Goal: Complete Application Form: Complete application form

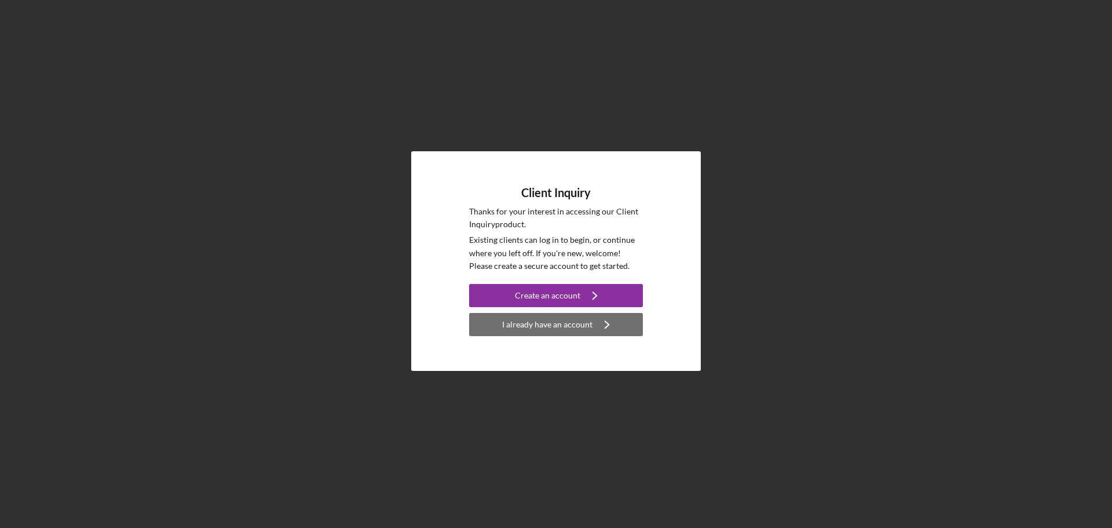
click at [601, 320] on icon "Icon/Navigate" at bounding box center [607, 324] width 29 height 29
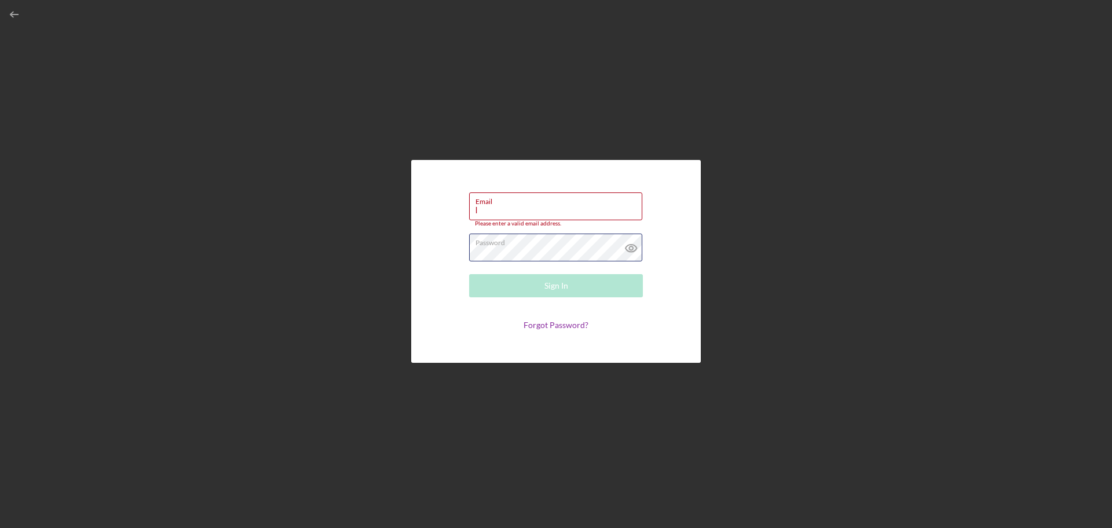
click at [451, 253] on form "Email l Please enter a valid email address. Password Sign In Forgot Password?" at bounding box center [556, 261] width 232 height 145
click at [484, 209] on input "l" at bounding box center [555, 206] width 173 height 28
type input "lin.spring10@gmail.com"
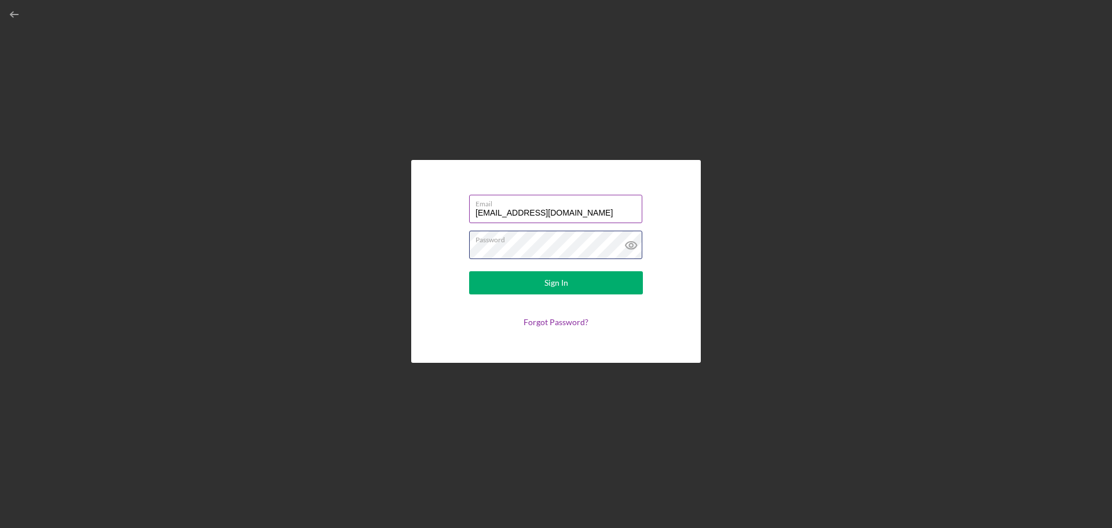
click at [469, 271] on button "Sign In" at bounding box center [556, 282] width 174 height 23
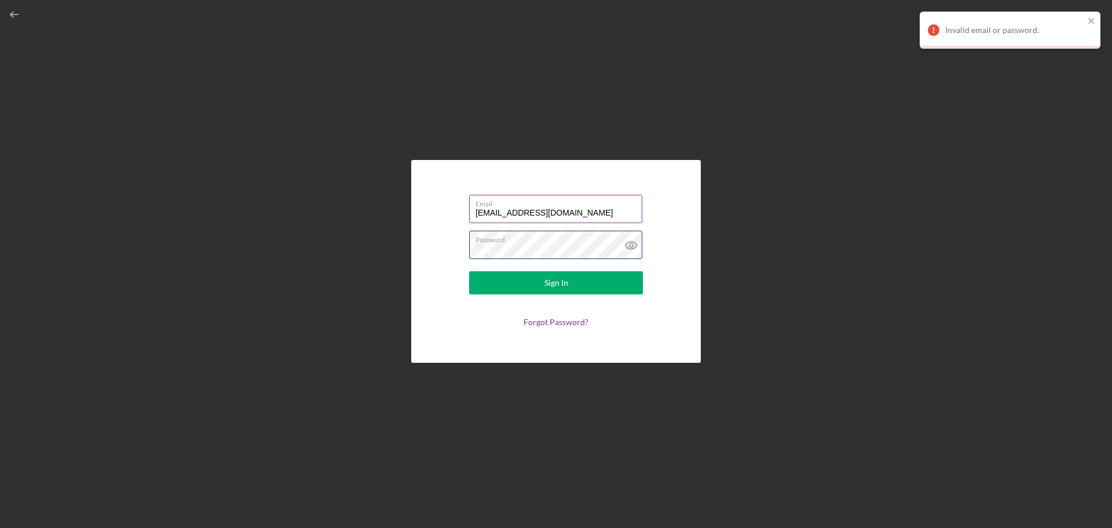
click at [462, 248] on form "Email lin.spring10@gmail.com Password Sign In Forgot Password?" at bounding box center [556, 261] width 232 height 145
click at [469, 271] on button "Sign In" at bounding box center [556, 282] width 174 height 23
click at [557, 321] on link "Forgot Password?" at bounding box center [556, 322] width 65 height 10
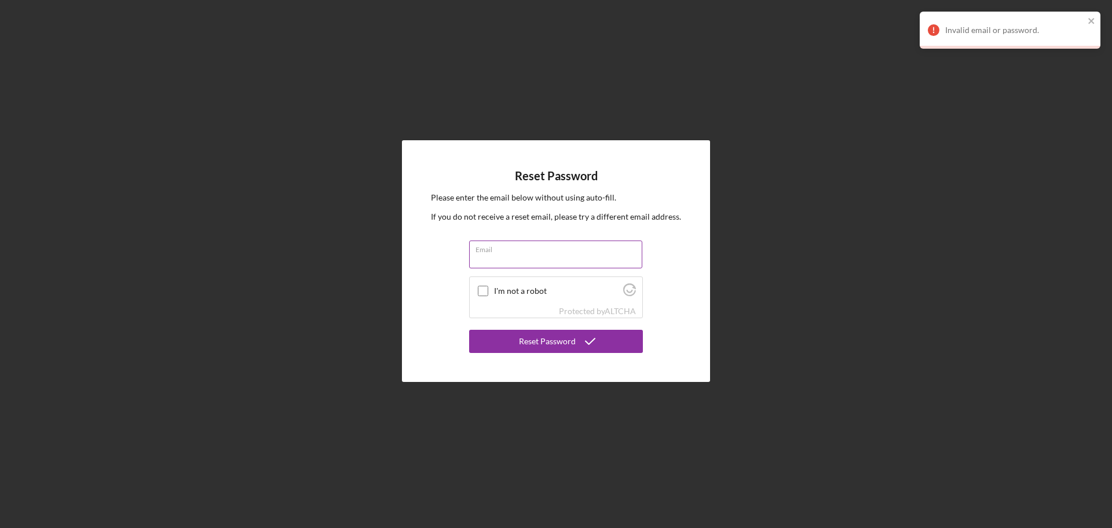
click at [513, 258] on input "Email" at bounding box center [555, 254] width 173 height 28
type input "lin.spring10@gmail.com"
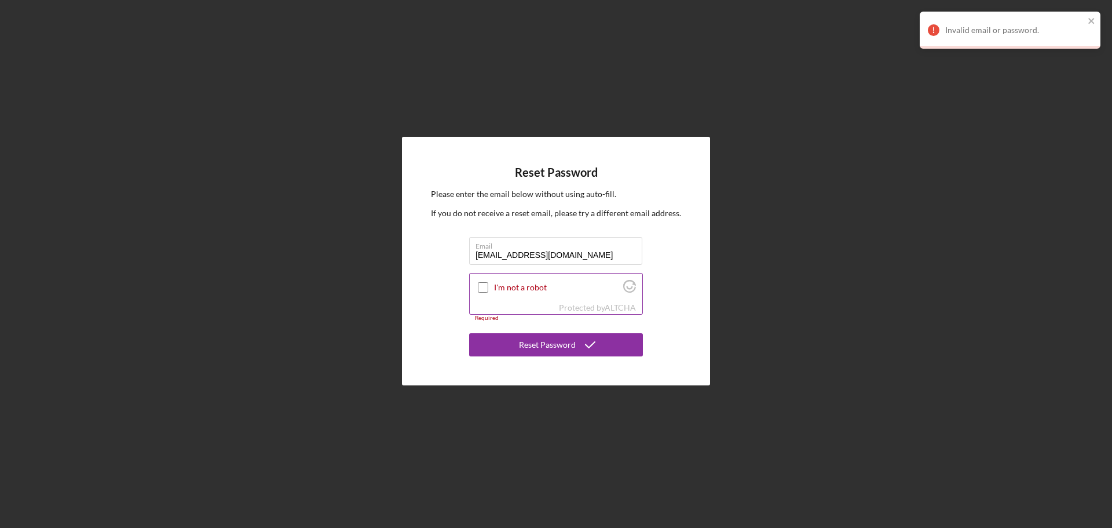
click at [484, 286] on input "I'm not a robot" at bounding box center [483, 287] width 10 height 10
checkbox input "true"
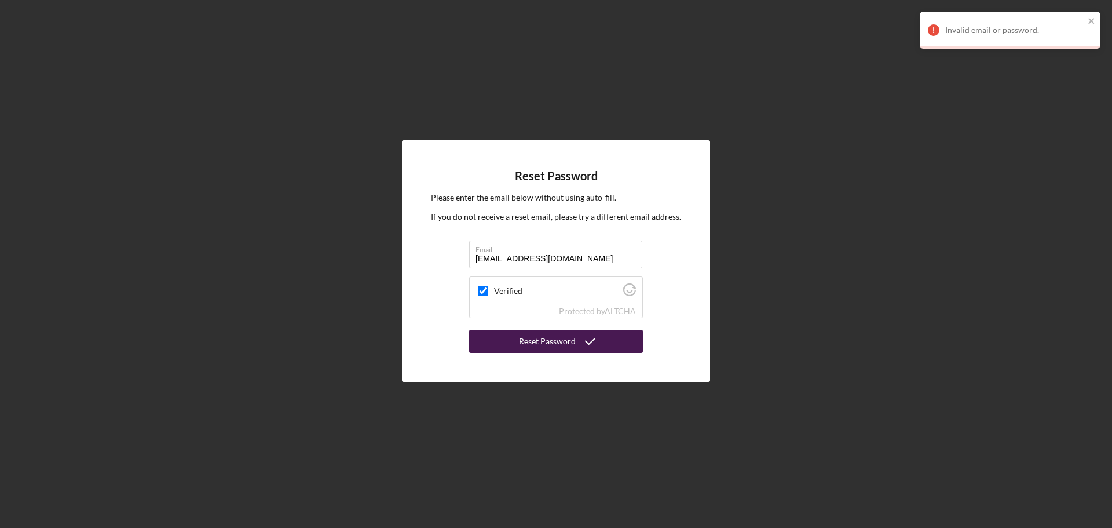
click at [544, 341] on div "Reset Password" at bounding box center [547, 341] width 57 height 23
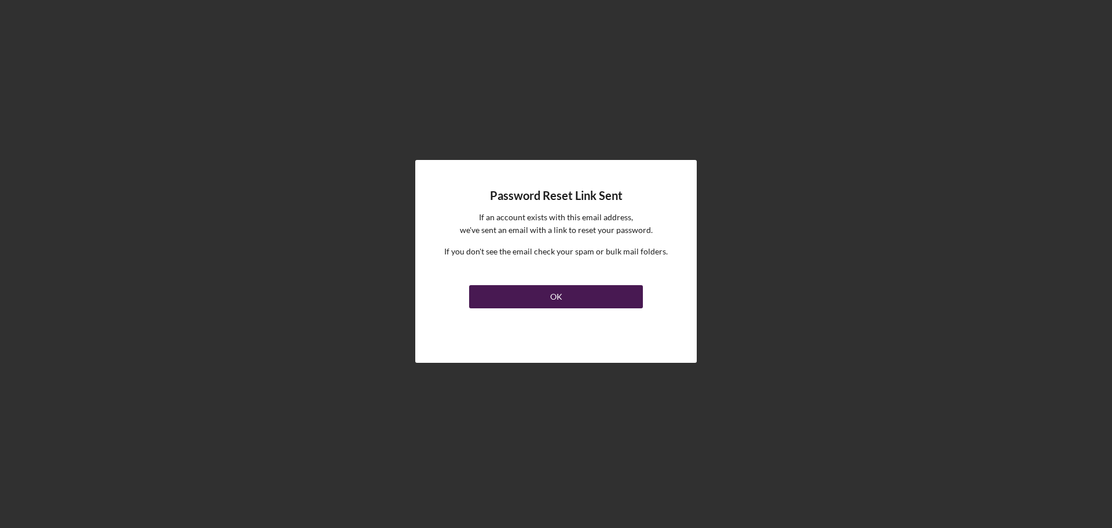
click at [556, 299] on div "OK" at bounding box center [556, 296] width 12 height 23
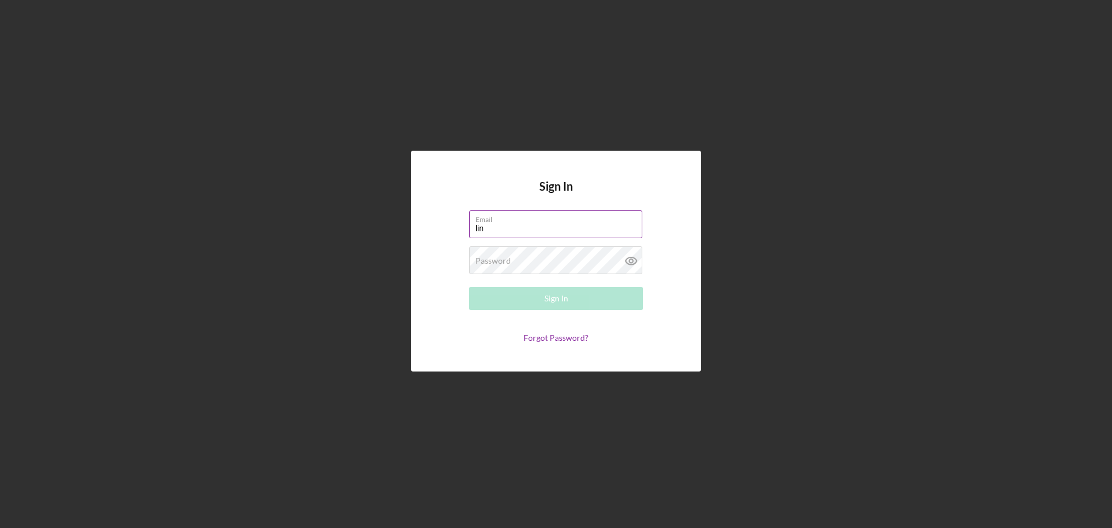
type input "lin.spring10@gmail.com"
click at [493, 256] on label "Password" at bounding box center [493, 260] width 35 height 9
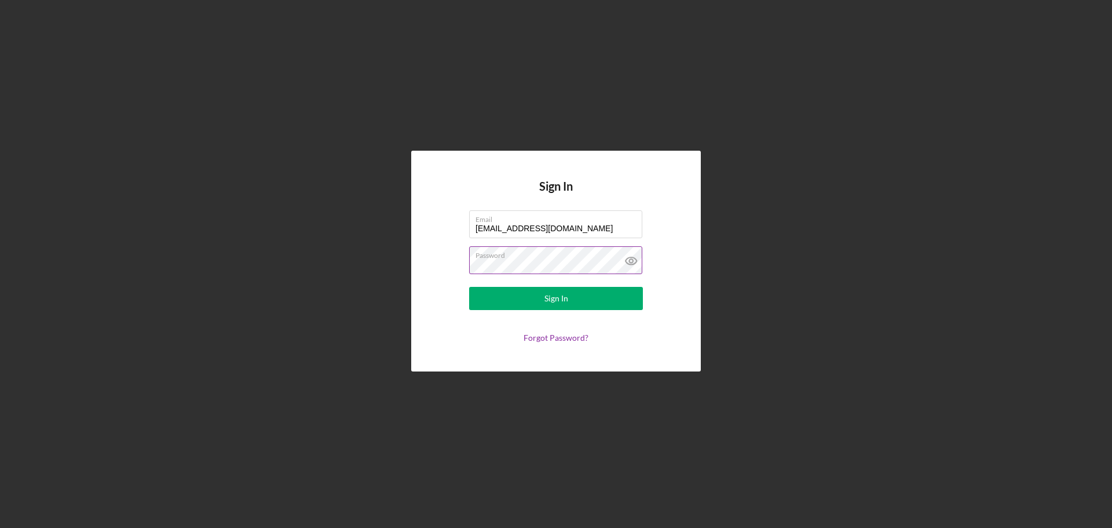
click at [469, 287] on button "Sign In" at bounding box center [556, 298] width 174 height 23
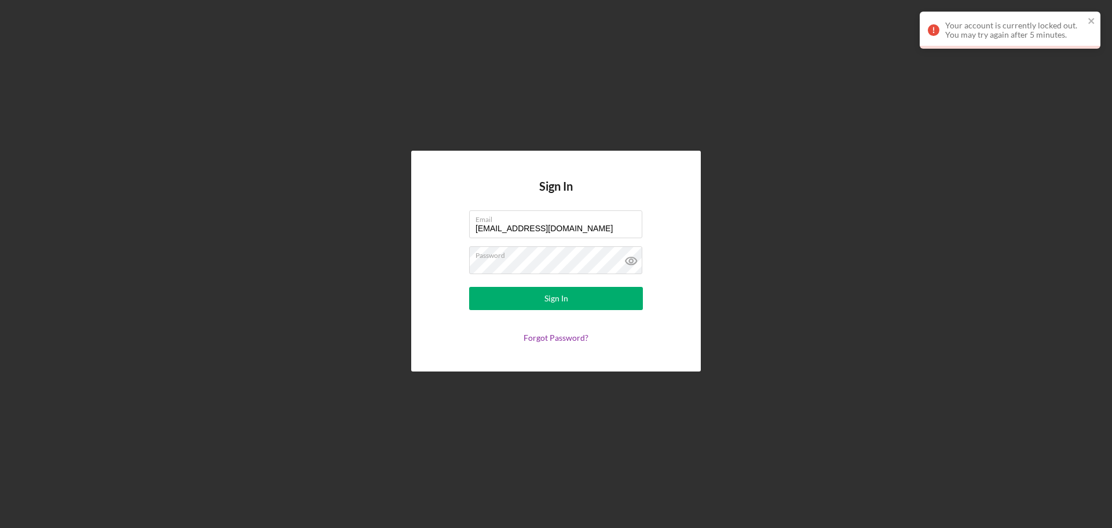
click at [1097, 18] on div "Your account is currently locked out. You may try again after 5 minutes." at bounding box center [1010, 30] width 181 height 37
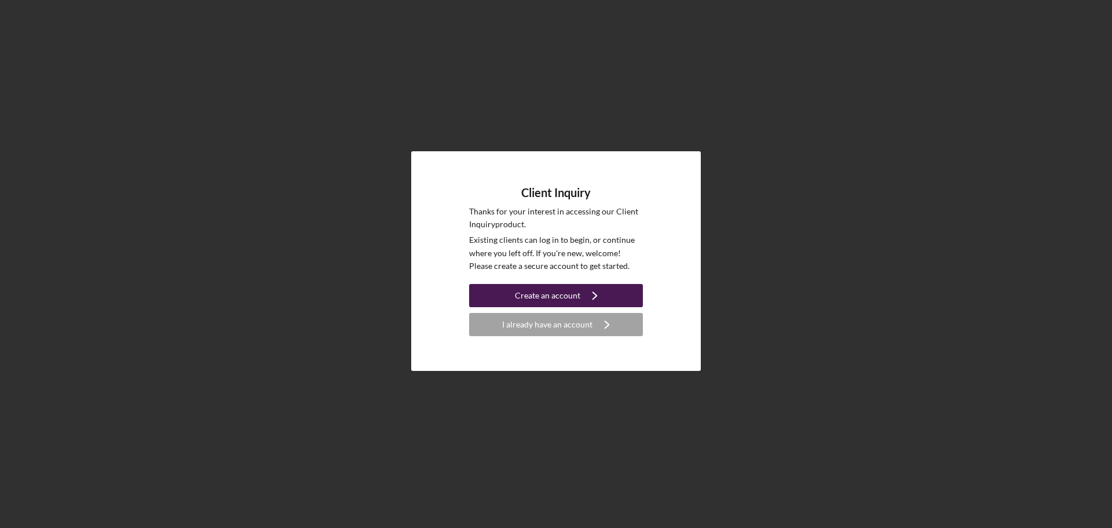
click at [544, 301] on div "Create an account" at bounding box center [547, 295] width 65 height 23
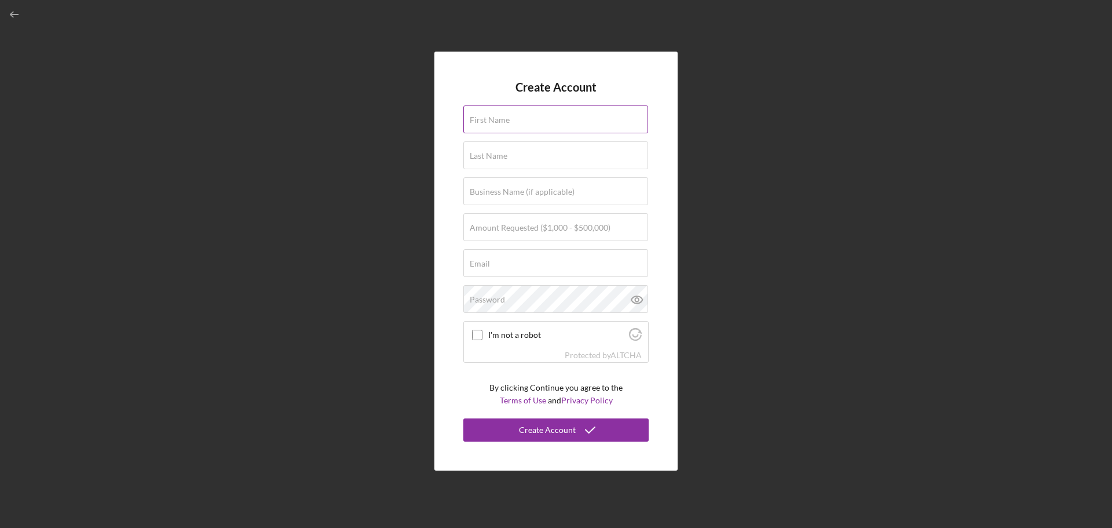
click at [504, 118] on label "First Name" at bounding box center [490, 119] width 40 height 9
click at [504, 118] on input "First Name" at bounding box center [555, 119] width 185 height 28
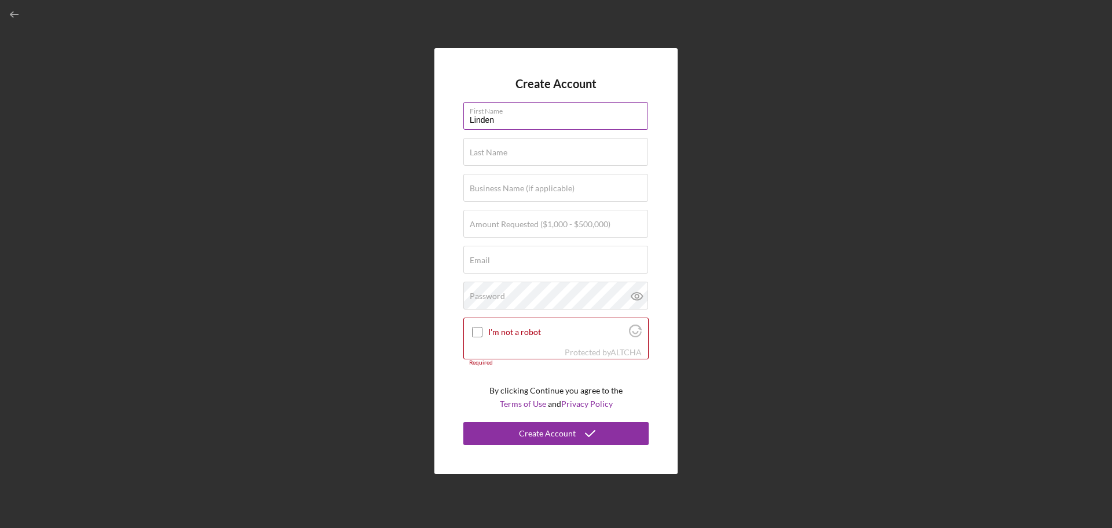
type input "Linden"
type input "[PERSON_NAME]"
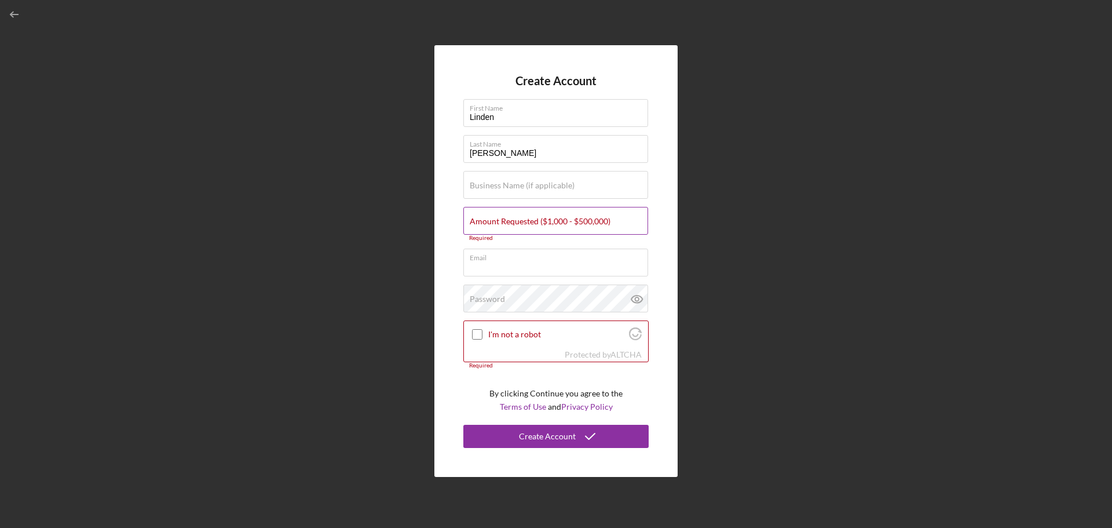
click at [482, 220] on label "Amount Requested ($1,000 - $500,000)" at bounding box center [540, 221] width 141 height 9
click at [482, 220] on input "Amount Requested ($1,000 - $500,000)" at bounding box center [555, 221] width 185 height 28
click at [481, 224] on input "$15,000" at bounding box center [555, 221] width 185 height 28
type input "$10,000"
click at [481, 259] on label "Email" at bounding box center [480, 257] width 20 height 9
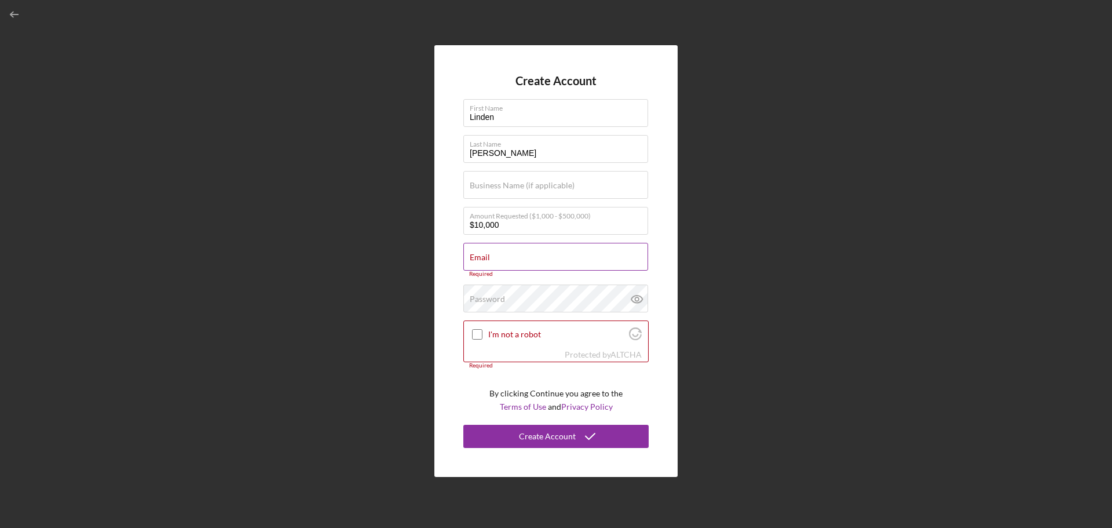
click at [481, 259] on input "Email" at bounding box center [555, 257] width 185 height 28
type input "lin"
drag, startPoint x: 481, startPoint y: 259, endPoint x: 461, endPoint y: 259, distance: 19.7
click at [461, 259] on div "Create Account First Name [PERSON_NAME] Last Name [PERSON_NAME] Business Name (…" at bounding box center [555, 261] width 243 height 432
click at [513, 262] on input "springlin00" at bounding box center [555, 257] width 185 height 28
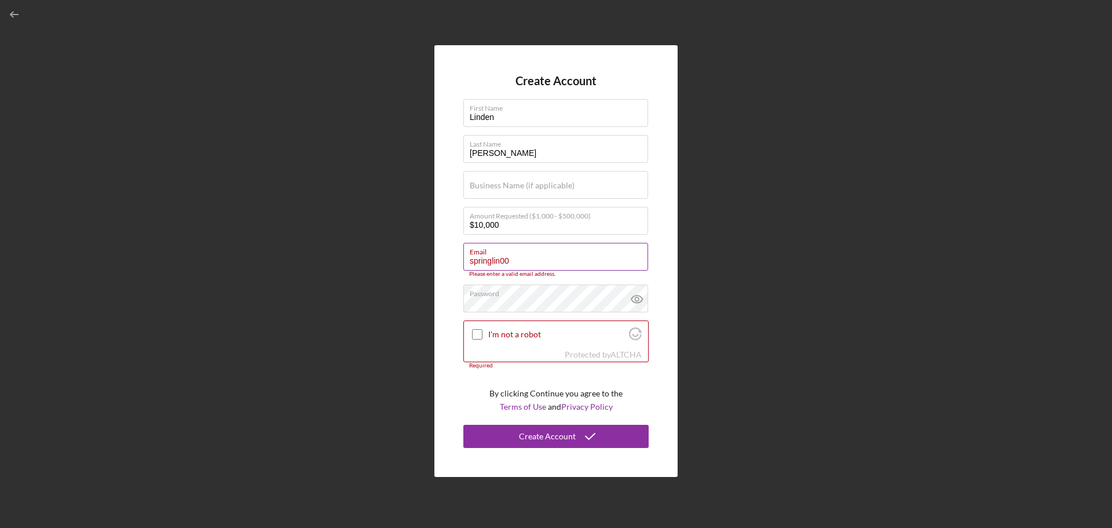
type input "[EMAIL_ADDRESS][DOMAIN_NAME]"
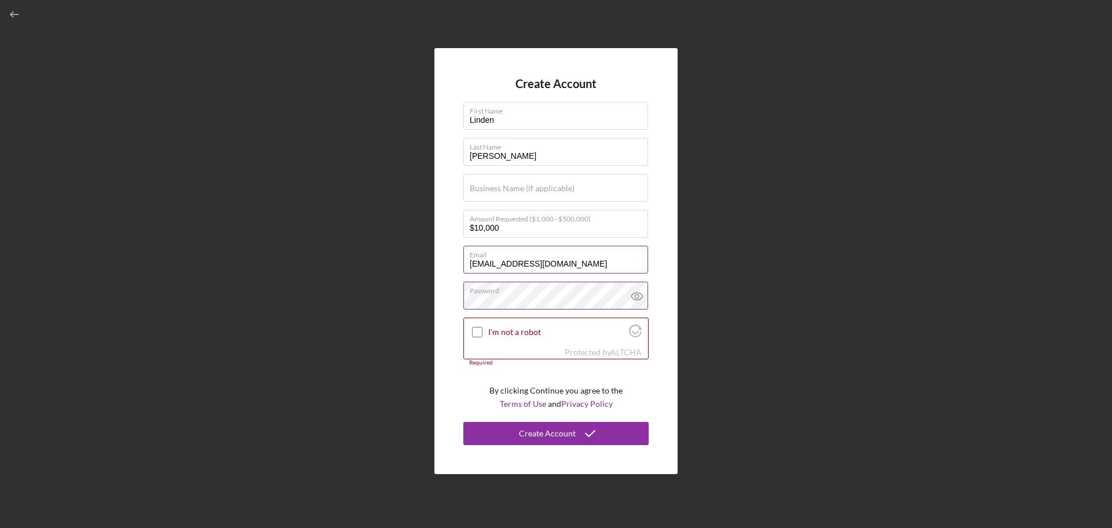
click at [635, 294] on icon at bounding box center [637, 295] width 29 height 29
click at [477, 332] on input "I'm not a robot" at bounding box center [477, 332] width 10 height 10
checkbox input "true"
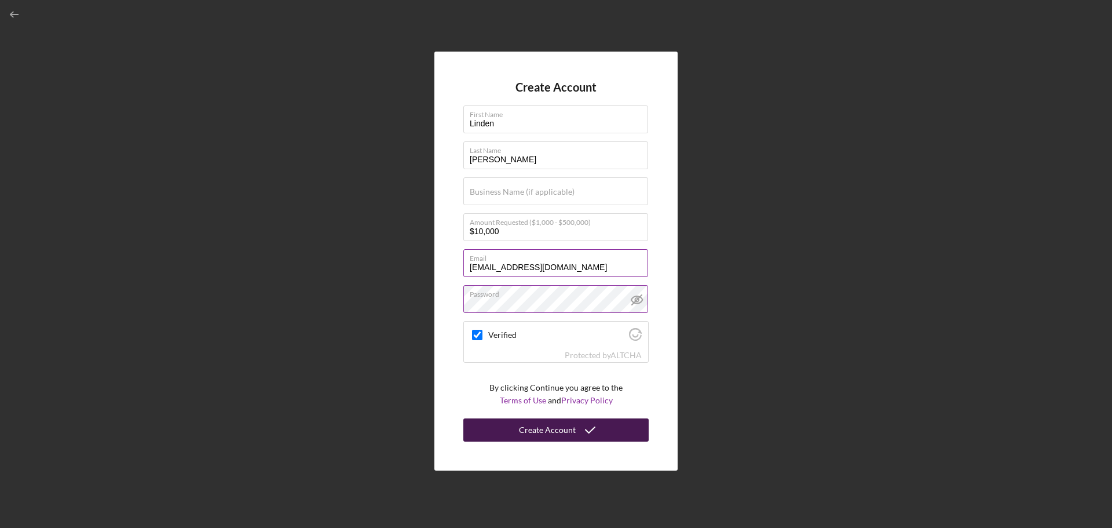
click at [565, 434] on div "Create Account" at bounding box center [547, 429] width 57 height 23
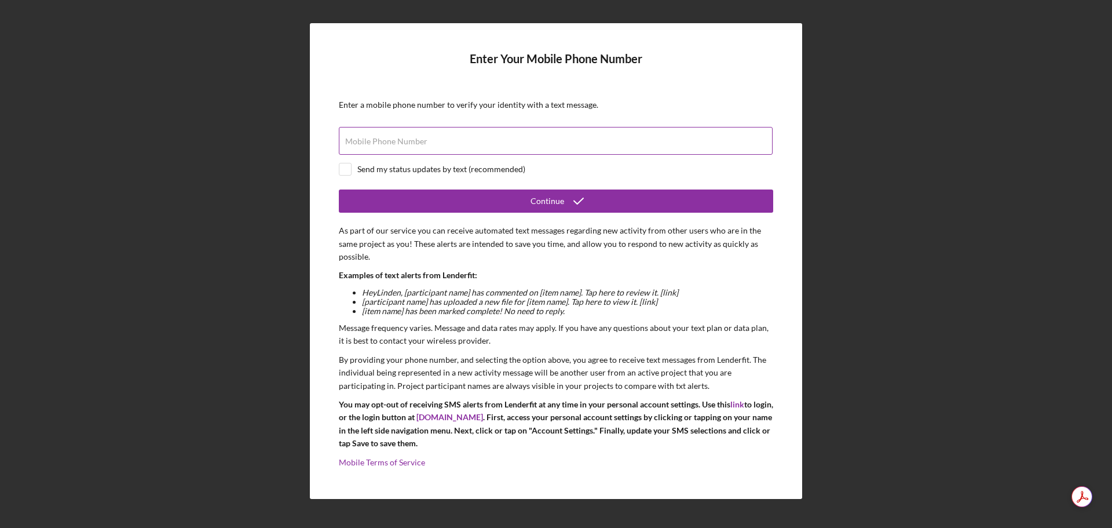
click at [425, 150] on input "Mobile Phone Number" at bounding box center [556, 141] width 434 height 28
type input "[PHONE_NUMBER]"
click at [343, 168] on input "checkbox" at bounding box center [345, 169] width 12 height 12
checkbox input "true"
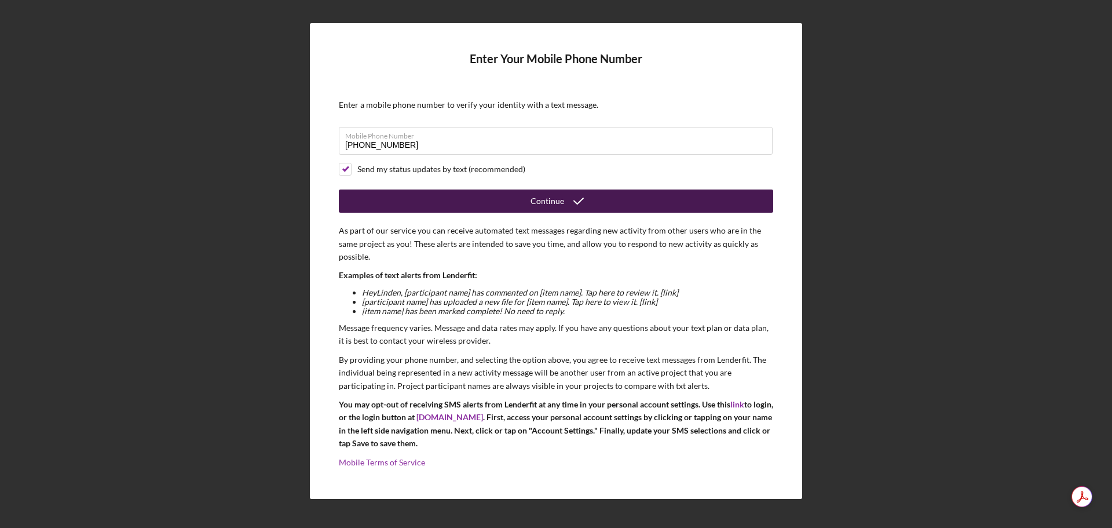
click at [540, 202] on div "Continue" at bounding box center [548, 200] width 34 height 23
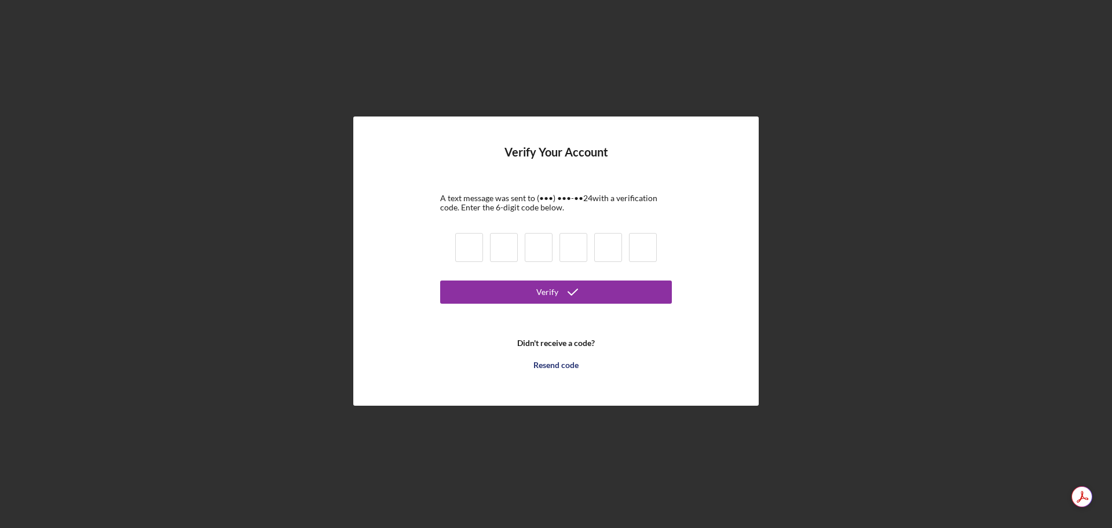
click at [471, 254] on input at bounding box center [469, 247] width 28 height 29
type input "4"
type input "6"
type input "5"
type input "1"
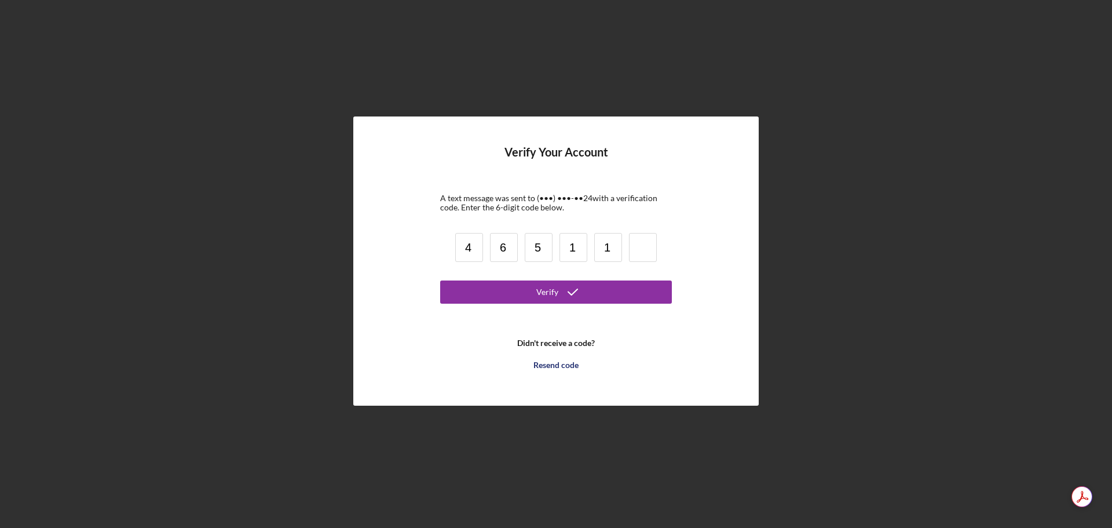
type input "1"
type input "4"
click at [536, 297] on button "Verify" at bounding box center [556, 291] width 232 height 23
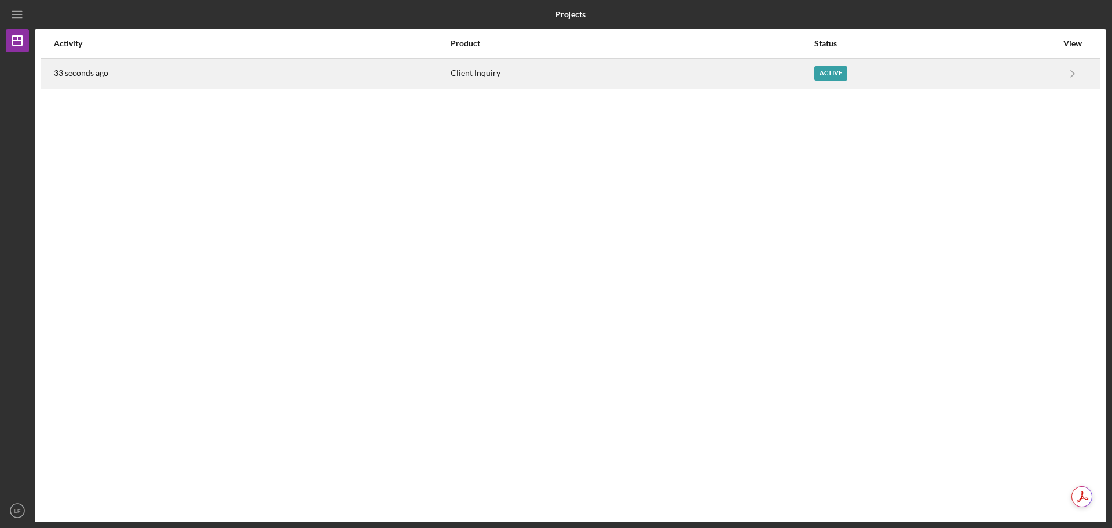
click at [833, 74] on div "Active" at bounding box center [830, 73] width 33 height 14
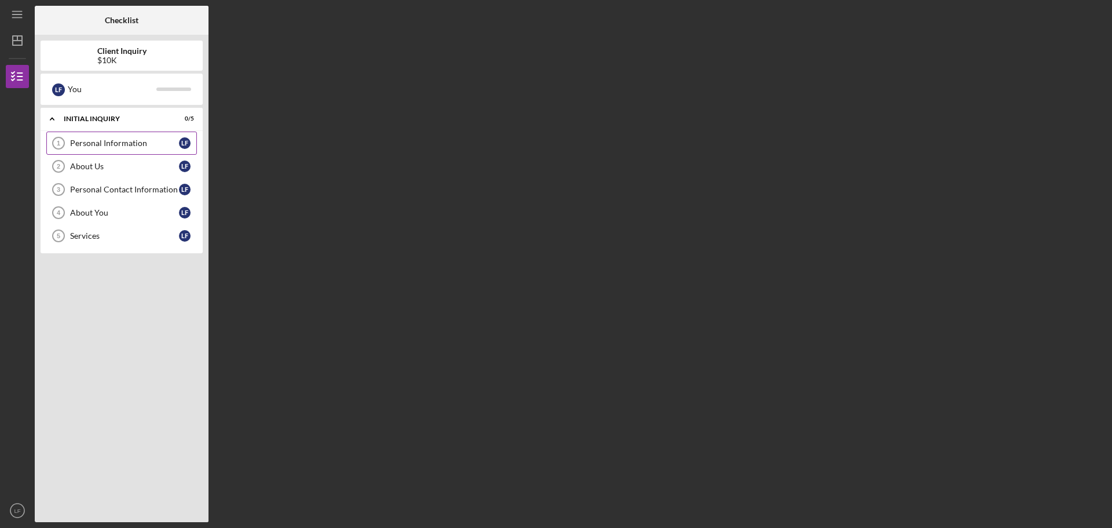
click at [147, 138] on link "Personal Information 1 Personal Information L F" at bounding box center [121, 142] width 151 height 23
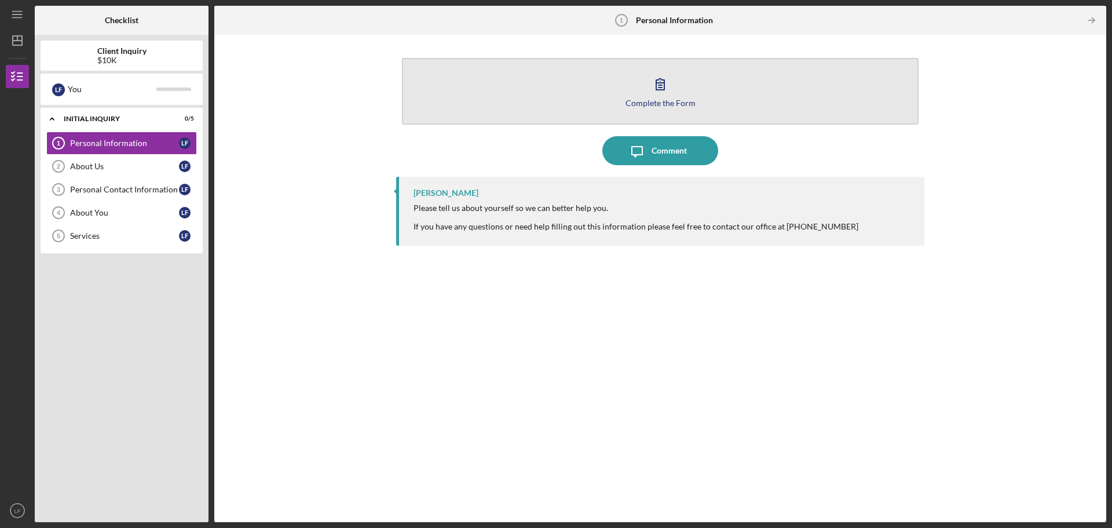
click at [667, 101] on div "Complete the Form" at bounding box center [661, 102] width 70 height 9
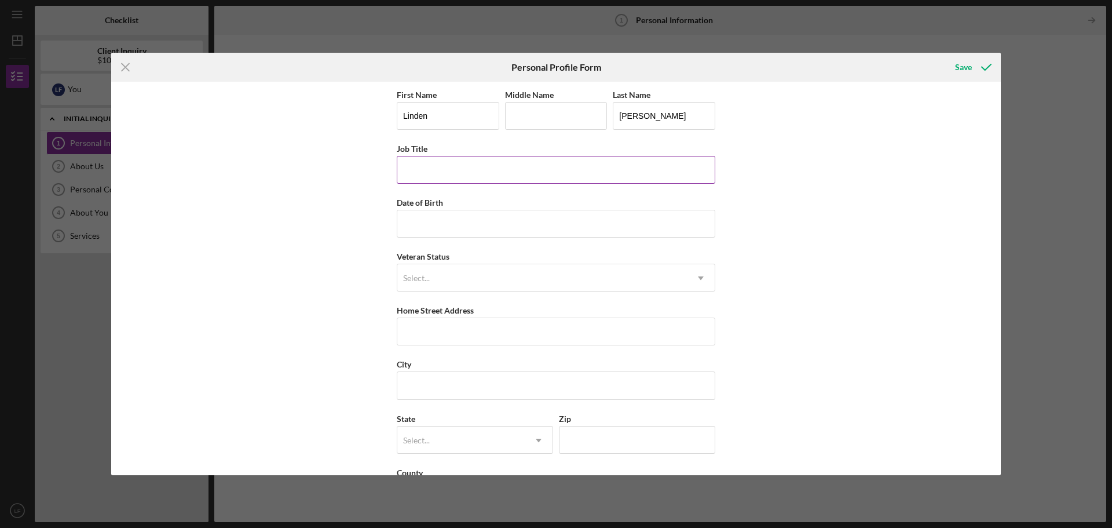
click at [426, 170] on input "Job Title" at bounding box center [556, 170] width 319 height 28
type input "[MEDICAL_DATA] Counselor"
click at [449, 221] on input "Date of Birth" at bounding box center [556, 224] width 319 height 28
type input "[DATE]"
click at [703, 283] on icon "Icon/Dropdown Arrow" at bounding box center [701, 278] width 28 height 28
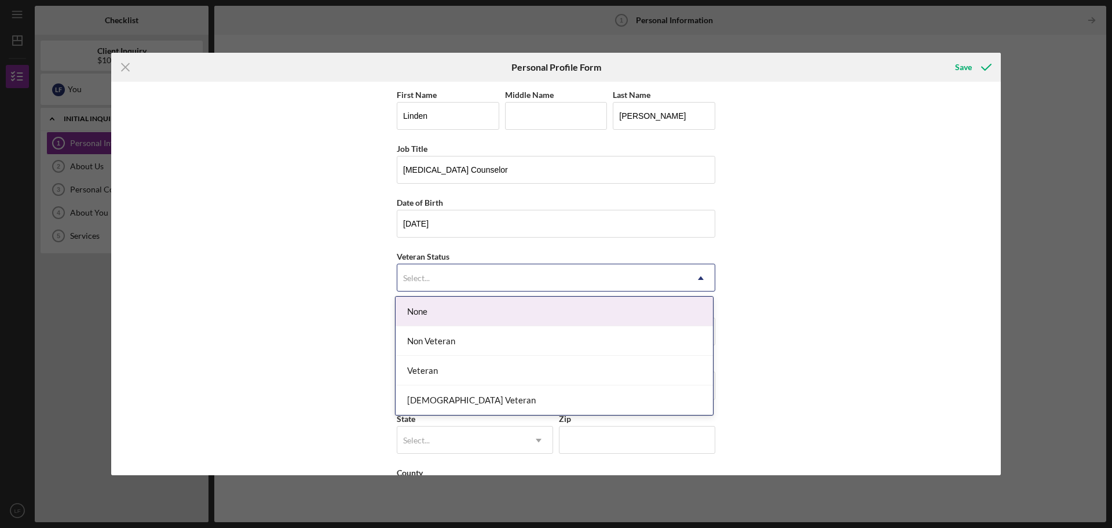
click at [489, 312] on div "None" at bounding box center [554, 312] width 317 height 30
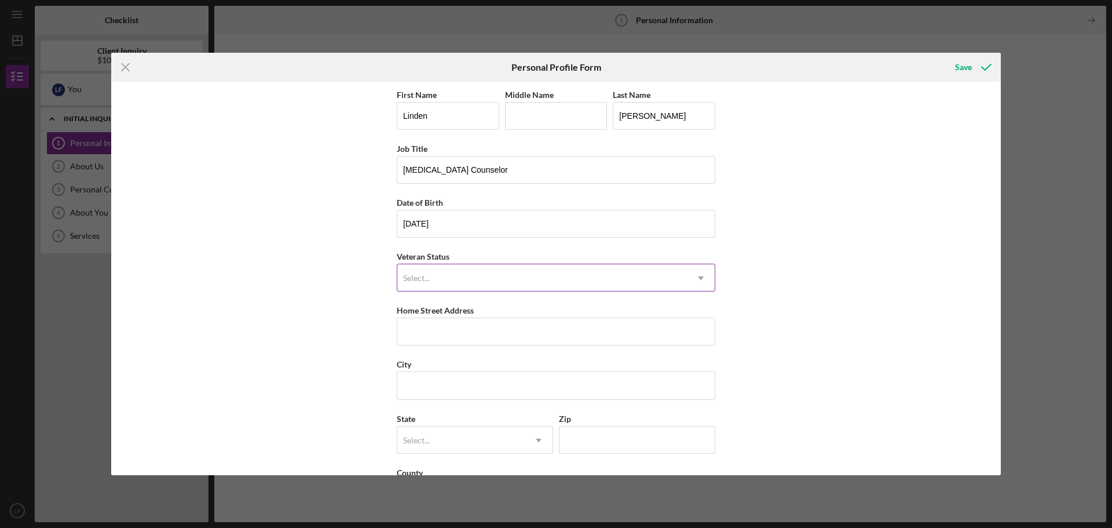
click at [416, 276] on div "Select..." at bounding box center [416, 277] width 27 height 9
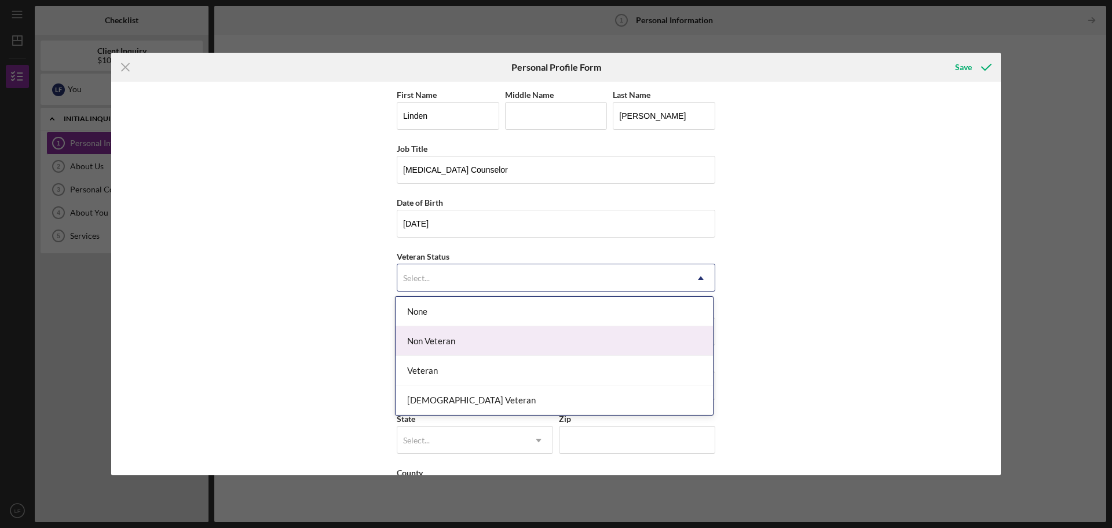
click at [418, 332] on div "Non Veteran" at bounding box center [554, 341] width 317 height 30
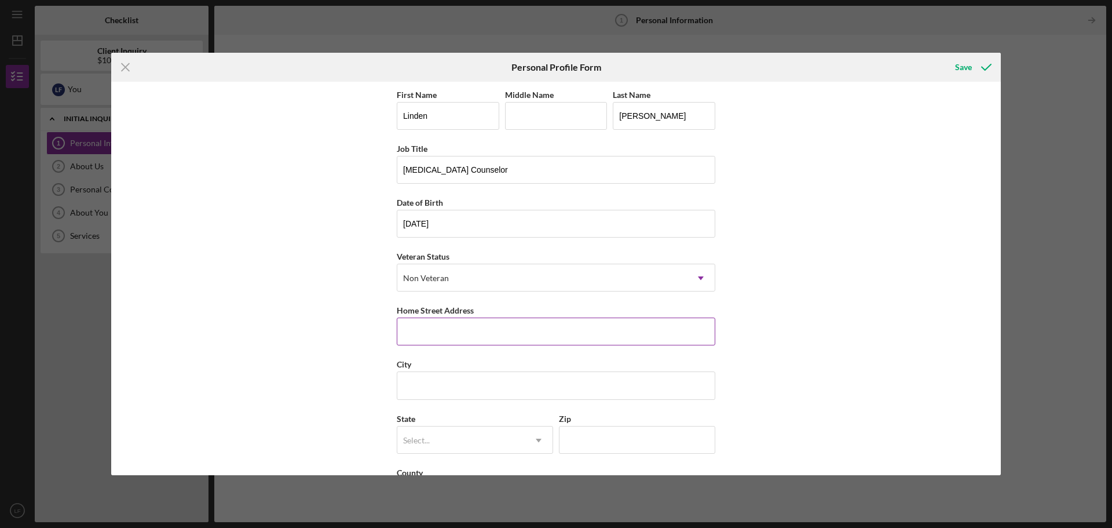
click at [423, 336] on input "Home Street Address" at bounding box center [556, 331] width 319 height 28
type input "103 [PERSON_NAME] LN"
type input "Spring"
type input "[GEOGRAPHIC_DATA]"
type input "WI"
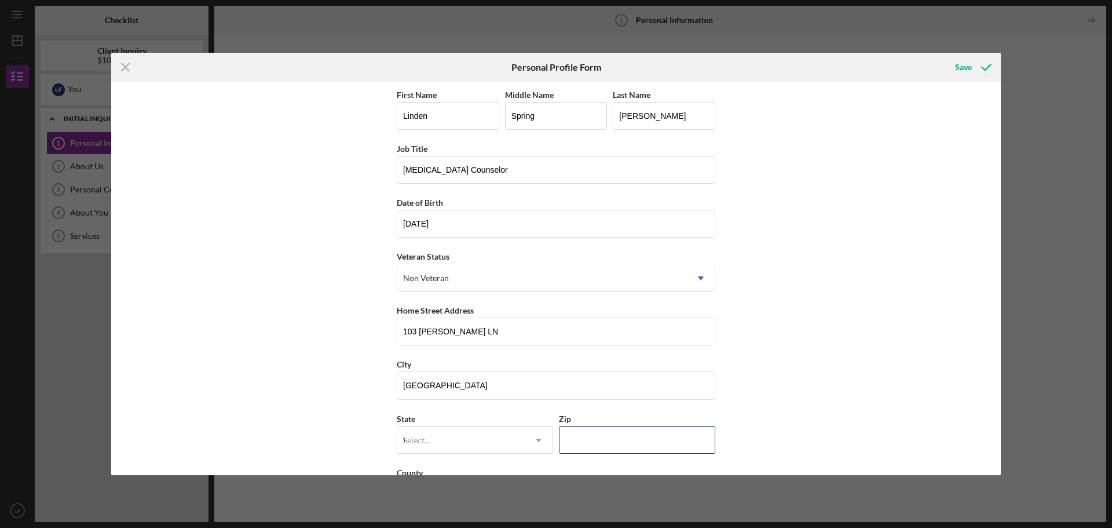
type input "54669"
type input "[GEOGRAPHIC_DATA]"
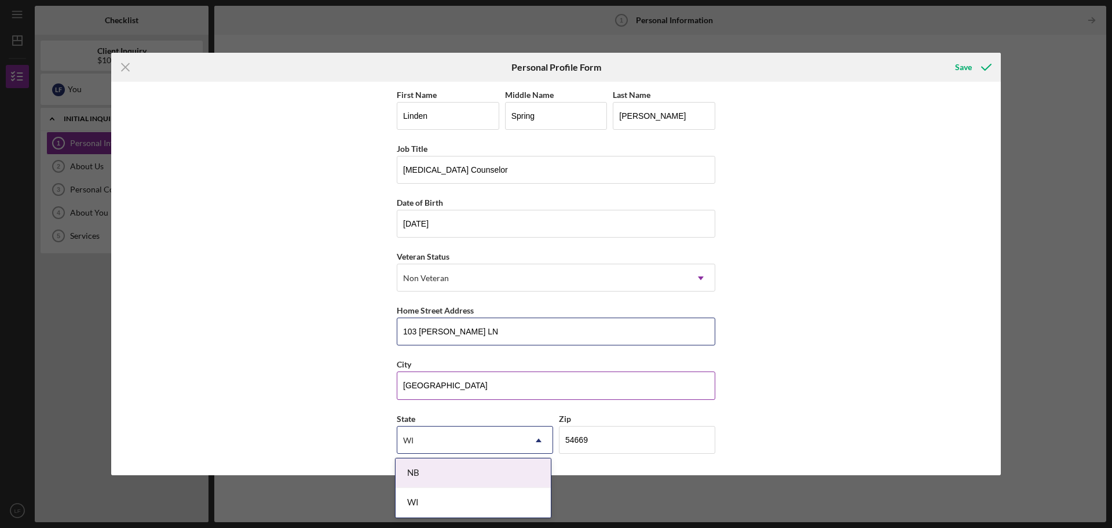
scroll to position [50, 0]
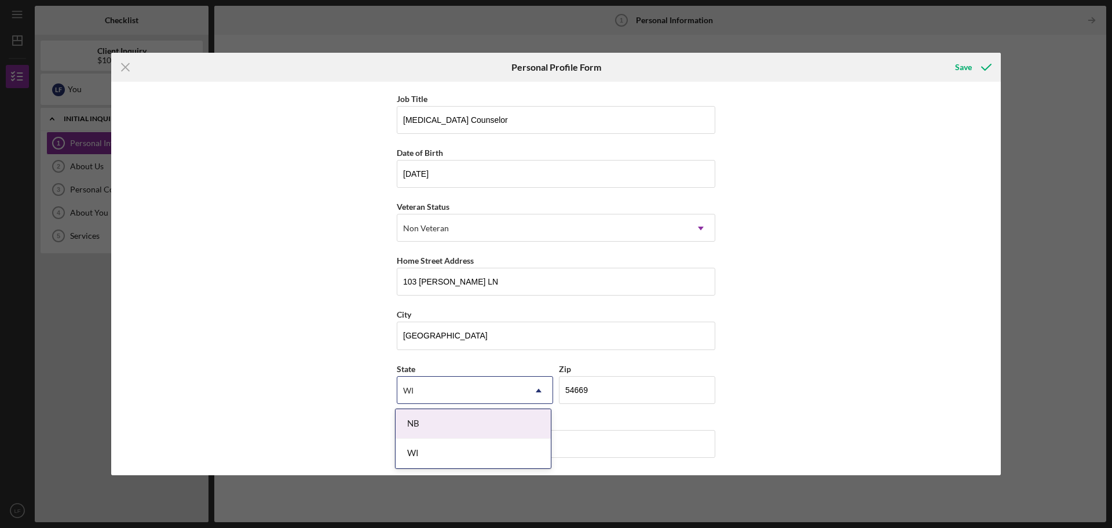
click at [412, 380] on div "WI" at bounding box center [460, 390] width 127 height 27
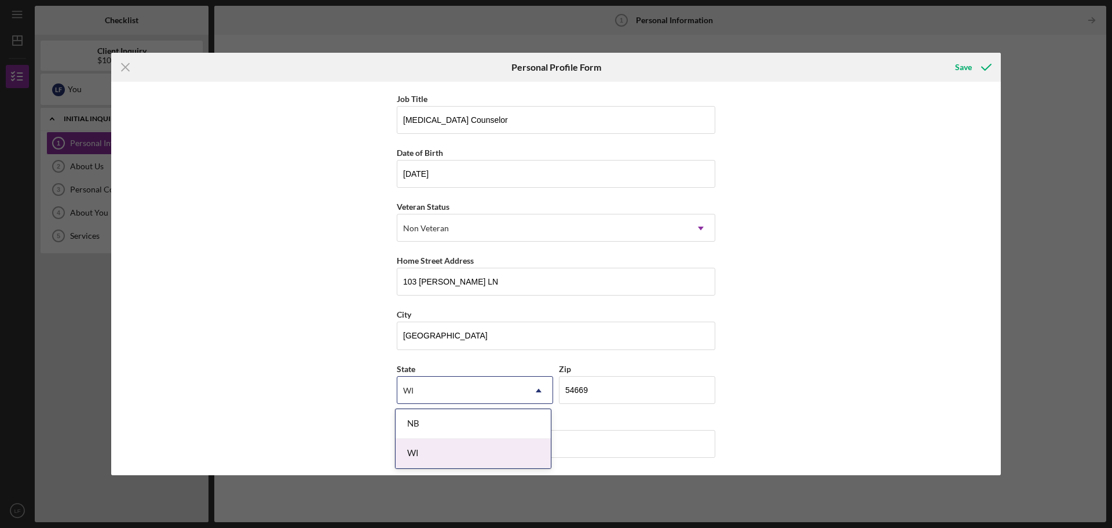
click at [415, 453] on div "WI" at bounding box center [473, 453] width 155 height 30
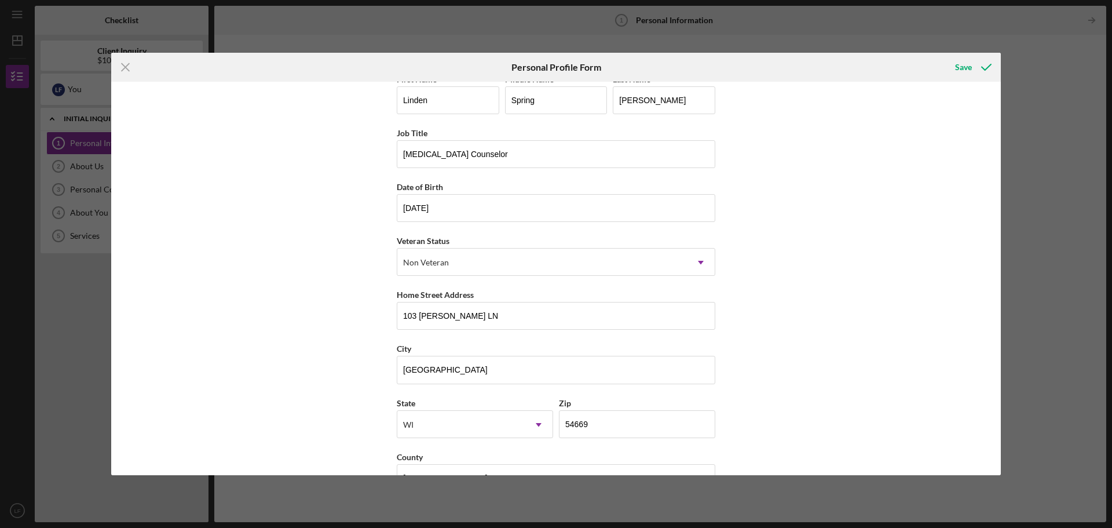
scroll to position [0, 0]
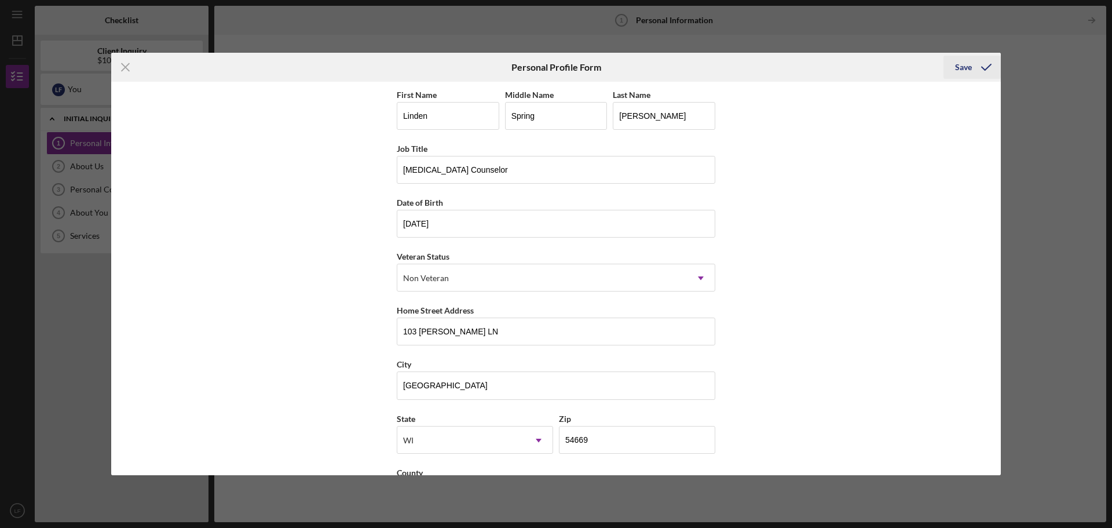
click at [976, 64] on icon "submit" at bounding box center [986, 67] width 29 height 29
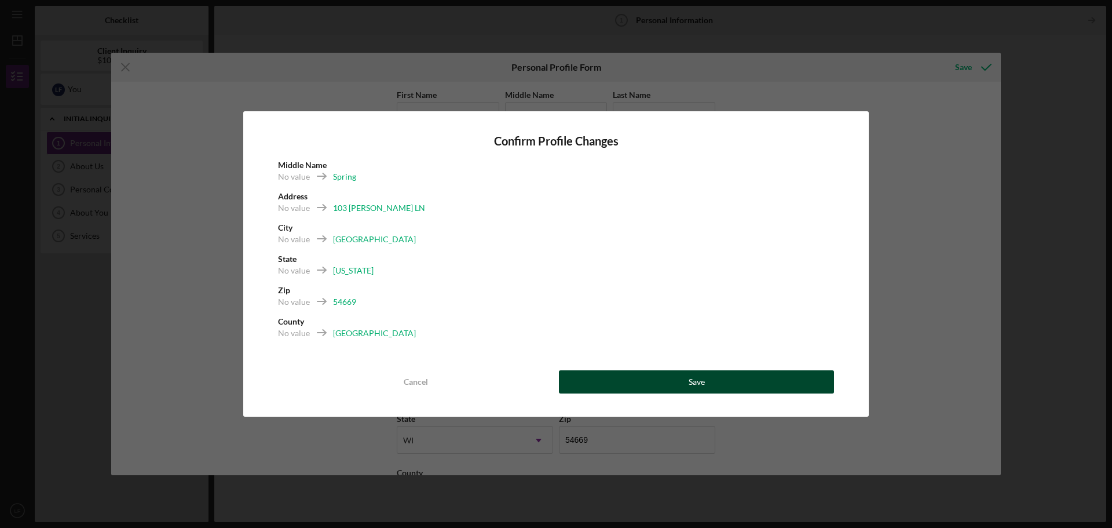
click at [706, 387] on button "Save" at bounding box center [696, 381] width 275 height 23
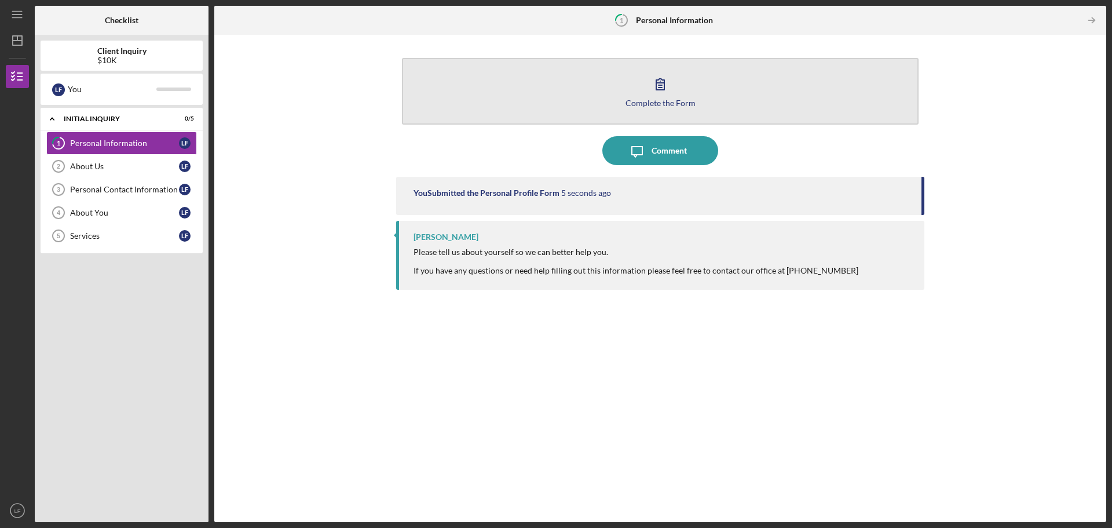
click at [662, 103] on div "Complete the Form" at bounding box center [661, 102] width 70 height 9
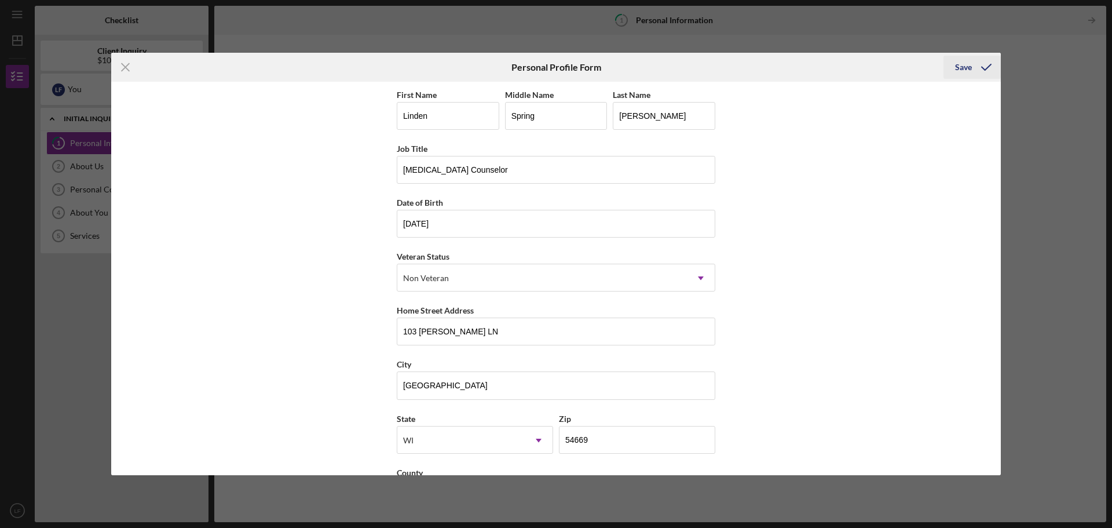
click at [969, 65] on div "Save" at bounding box center [963, 67] width 17 height 23
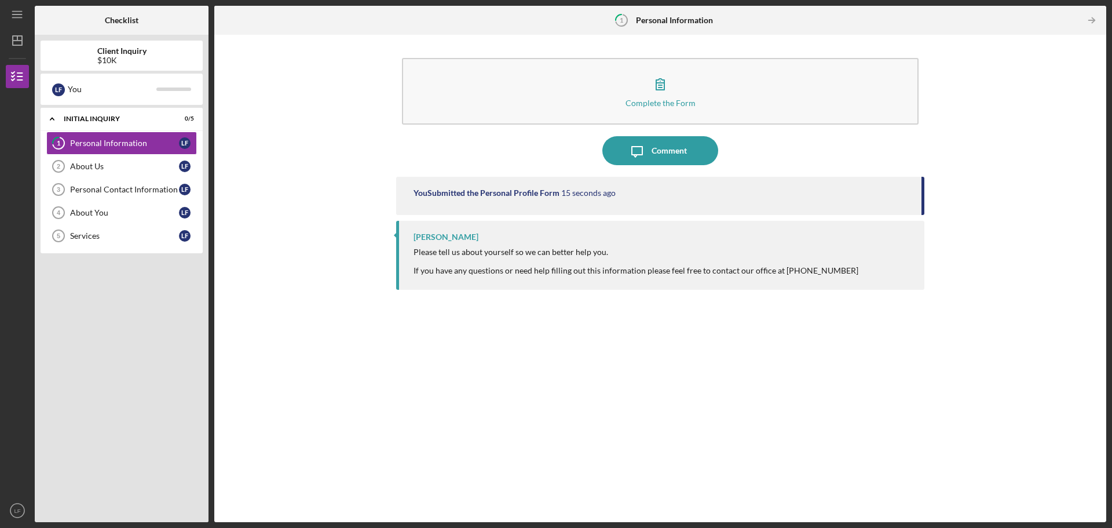
click at [529, 258] on div at bounding box center [636, 261] width 445 height 9
click at [93, 162] on div "About Us" at bounding box center [124, 166] width 109 height 9
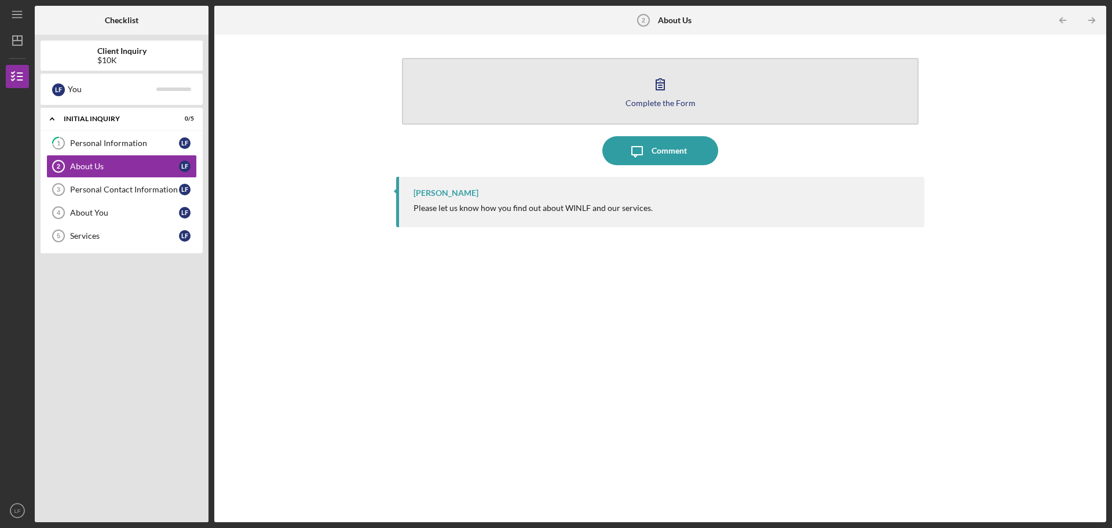
click at [661, 94] on icon "button" at bounding box center [660, 84] width 29 height 29
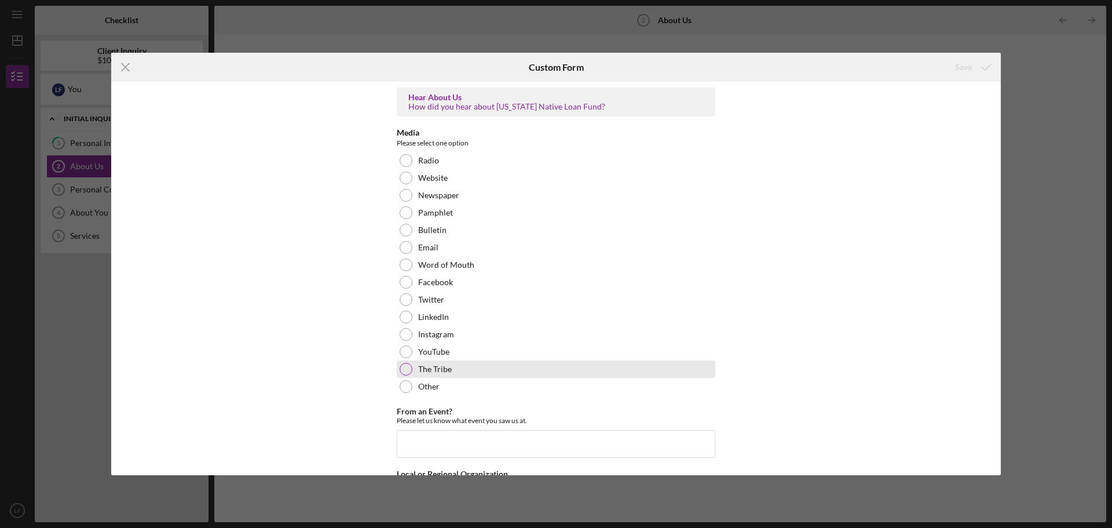
click at [403, 363] on div at bounding box center [406, 369] width 13 height 13
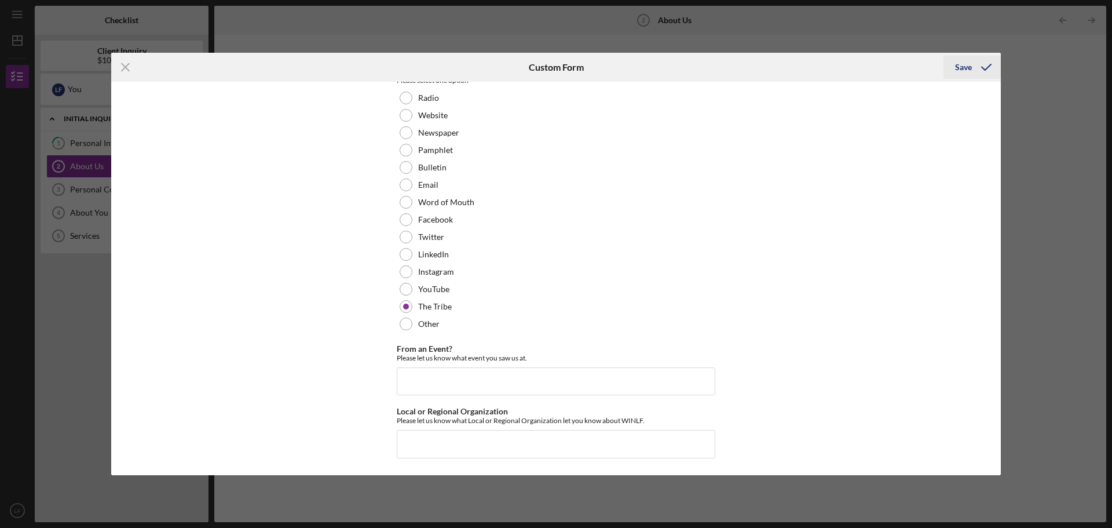
click at [968, 69] on div "Save" at bounding box center [963, 67] width 17 height 23
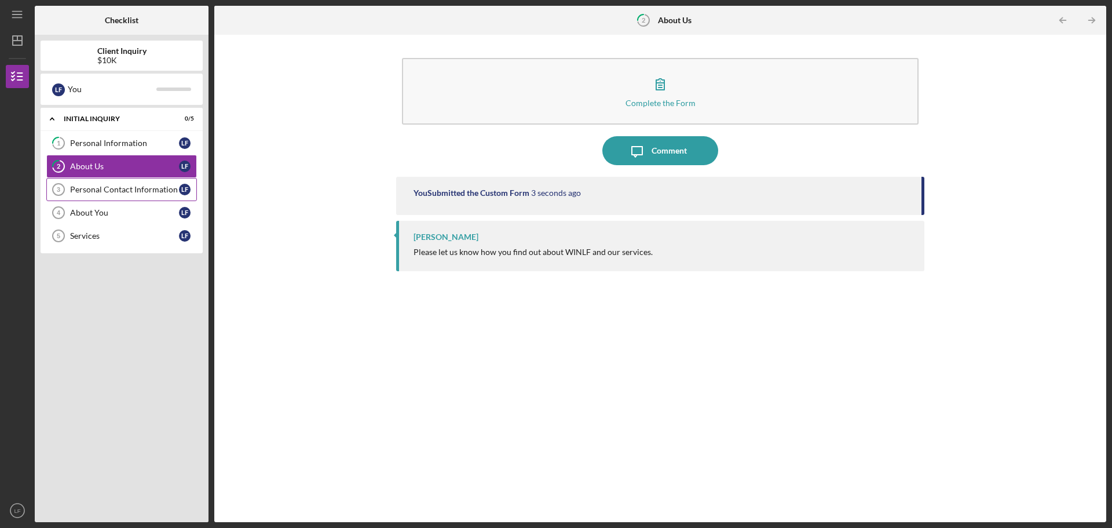
click at [145, 185] on div "Personal Contact Information" at bounding box center [124, 189] width 109 height 9
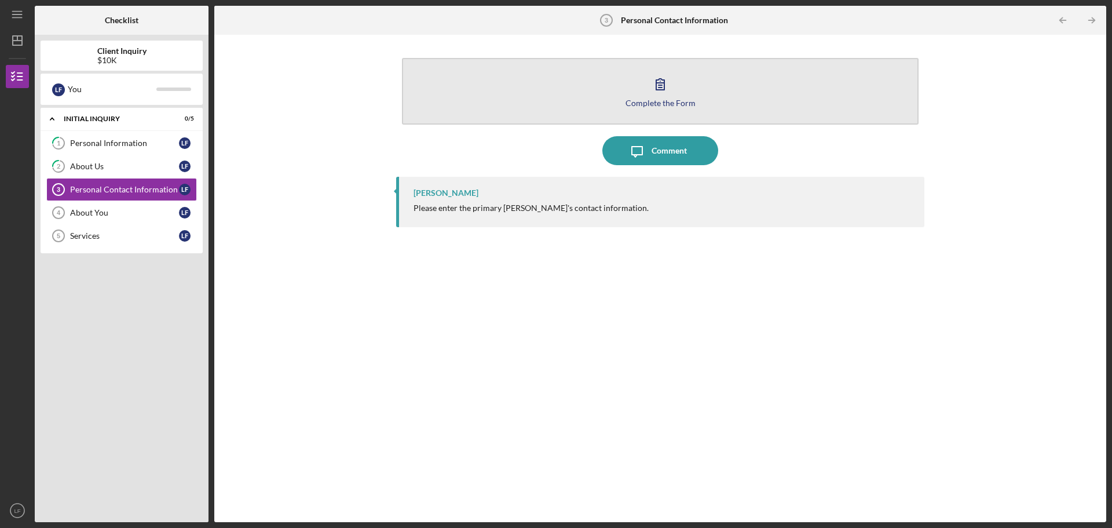
click at [681, 92] on button "Complete the Form Form" at bounding box center [660, 91] width 517 height 67
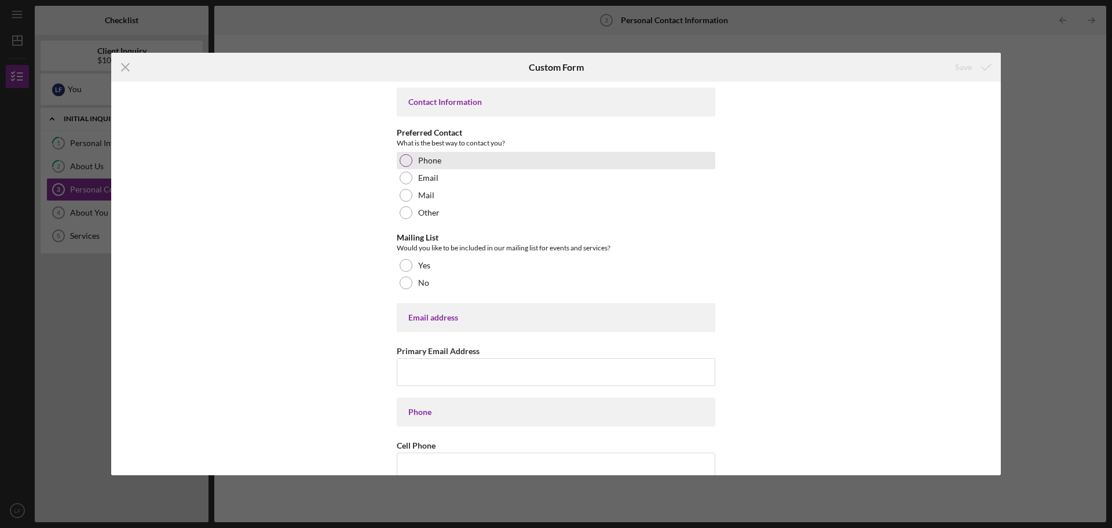
click at [404, 164] on div at bounding box center [406, 160] width 13 height 13
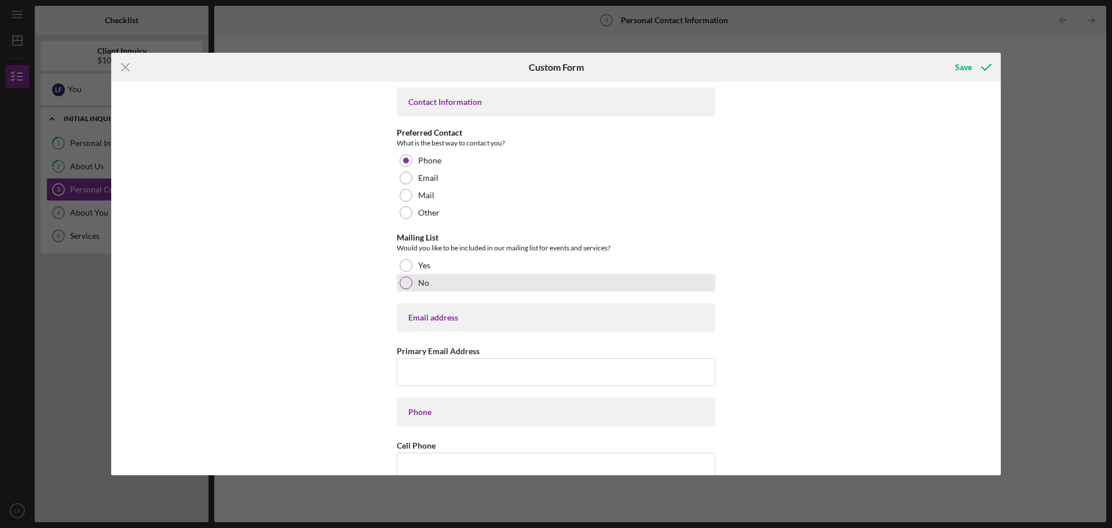
click at [407, 282] on div at bounding box center [406, 282] width 13 height 13
click at [421, 378] on input "Primary Email Address" at bounding box center [556, 372] width 319 height 28
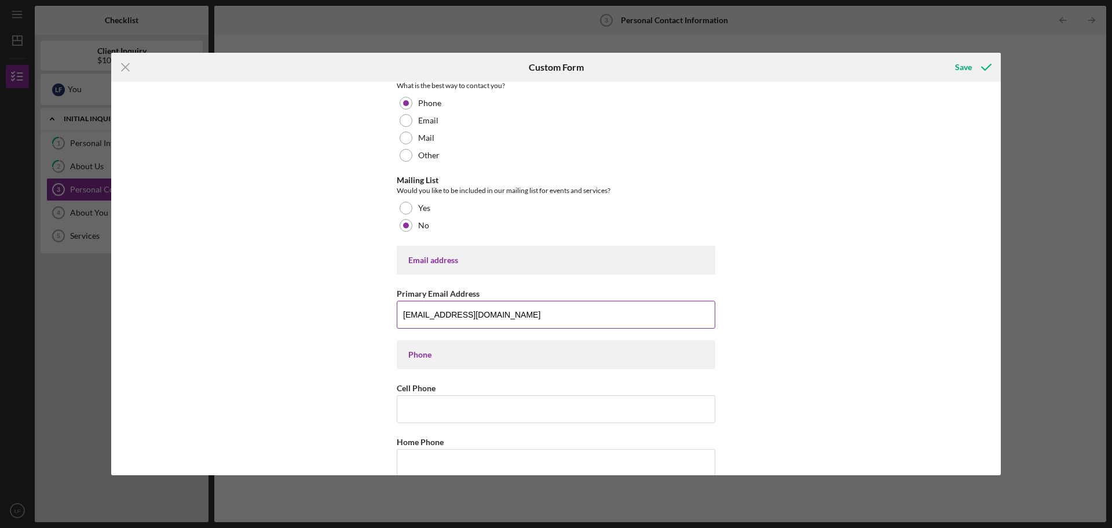
scroll to position [174, 0]
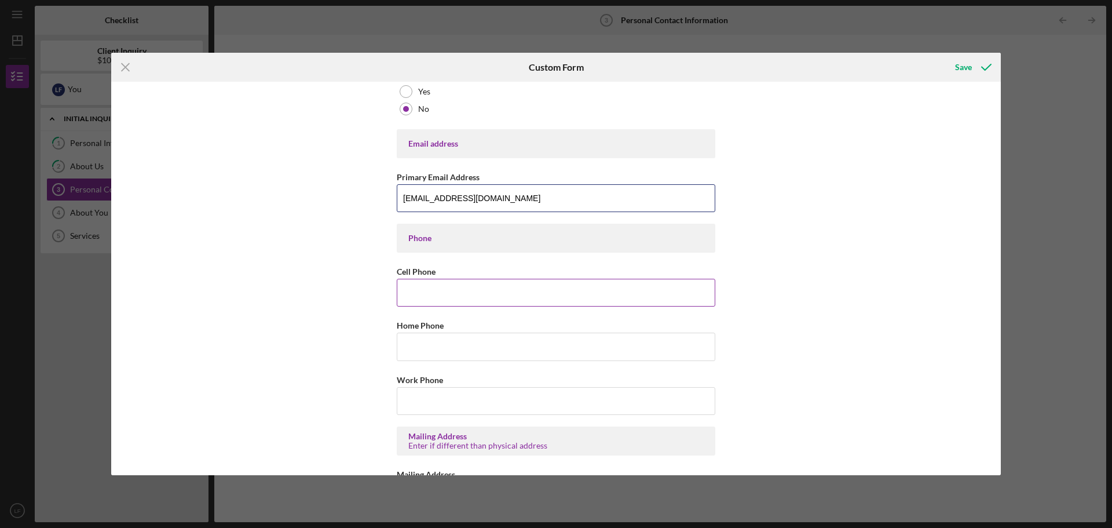
type input "[EMAIL_ADDRESS][DOMAIN_NAME]"
click at [403, 286] on input "Cell Phone" at bounding box center [556, 293] width 319 height 28
type input "[PHONE_NUMBER]"
type input "103 [PERSON_NAME] LN"
type input "[GEOGRAPHIC_DATA]"
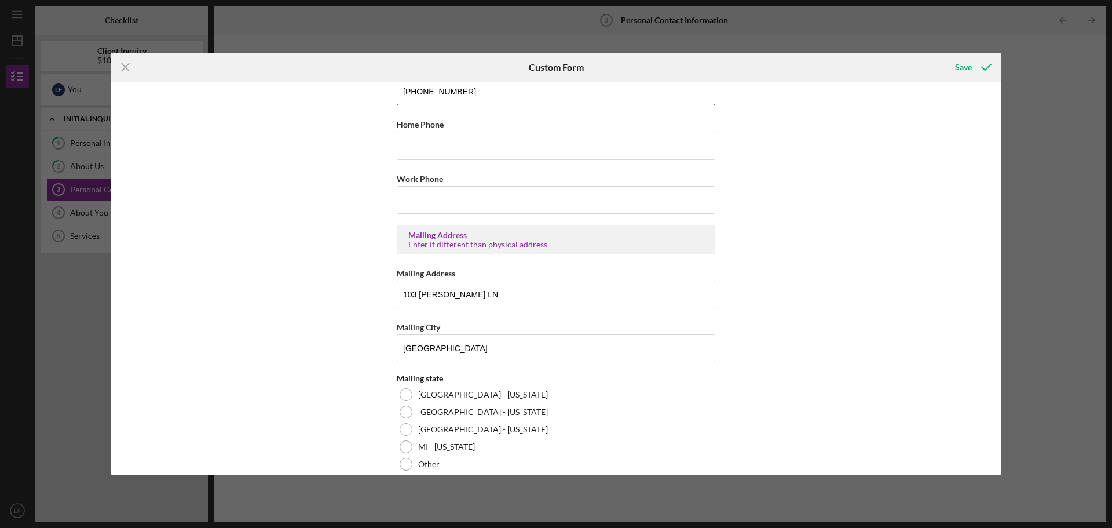
scroll to position [405, 0]
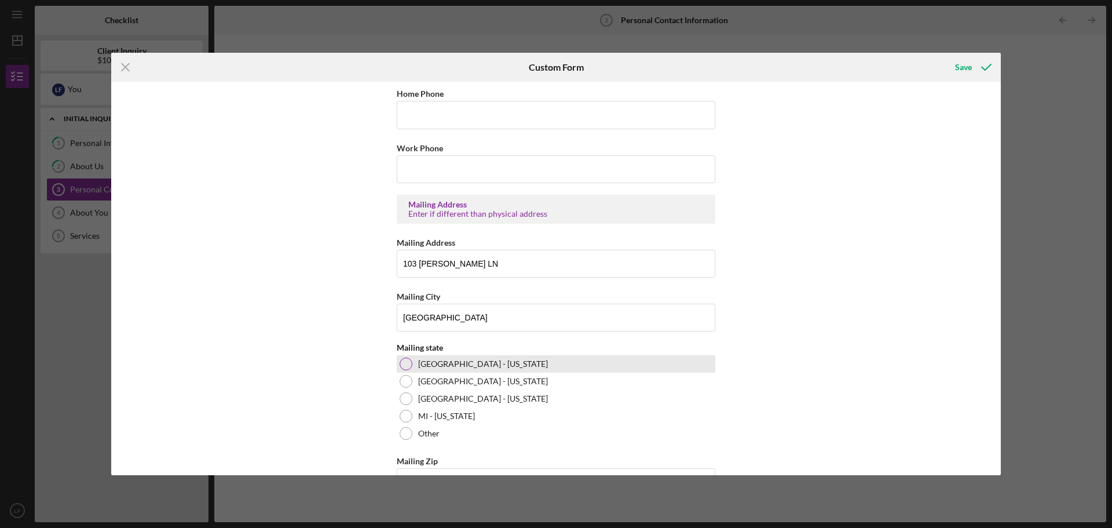
click at [408, 366] on div at bounding box center [406, 363] width 13 height 13
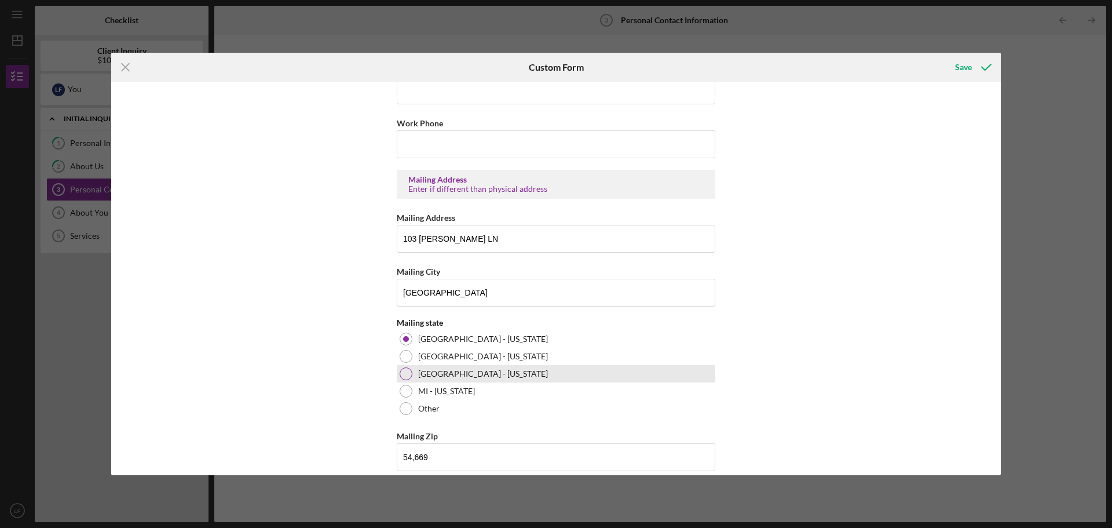
scroll to position [444, 0]
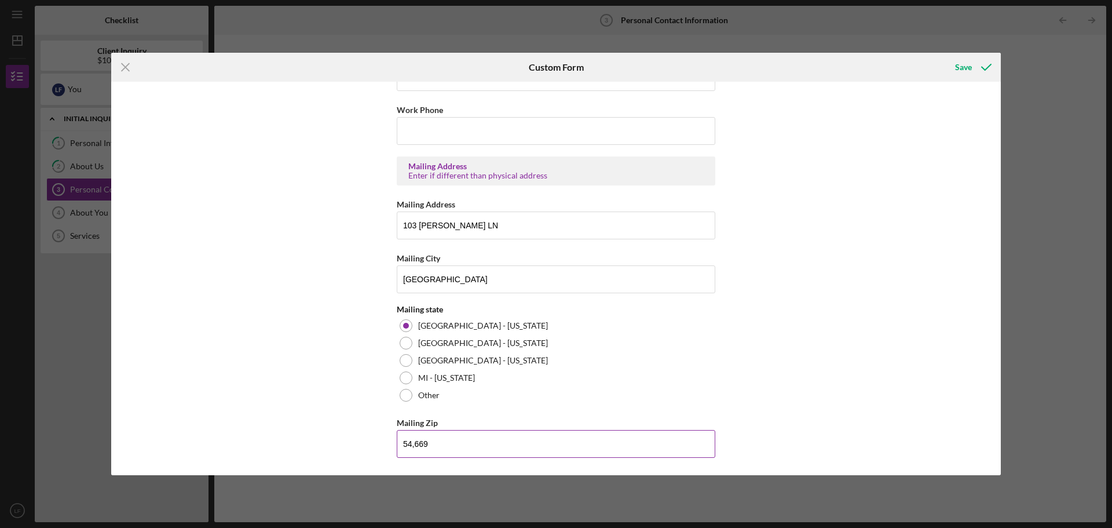
drag, startPoint x: 411, startPoint y: 444, endPoint x: 421, endPoint y: 457, distance: 16.6
click at [411, 444] on input "54,669" at bounding box center [556, 444] width 319 height 28
type input "54,669"
click at [966, 65] on div "Save" at bounding box center [963, 67] width 17 height 23
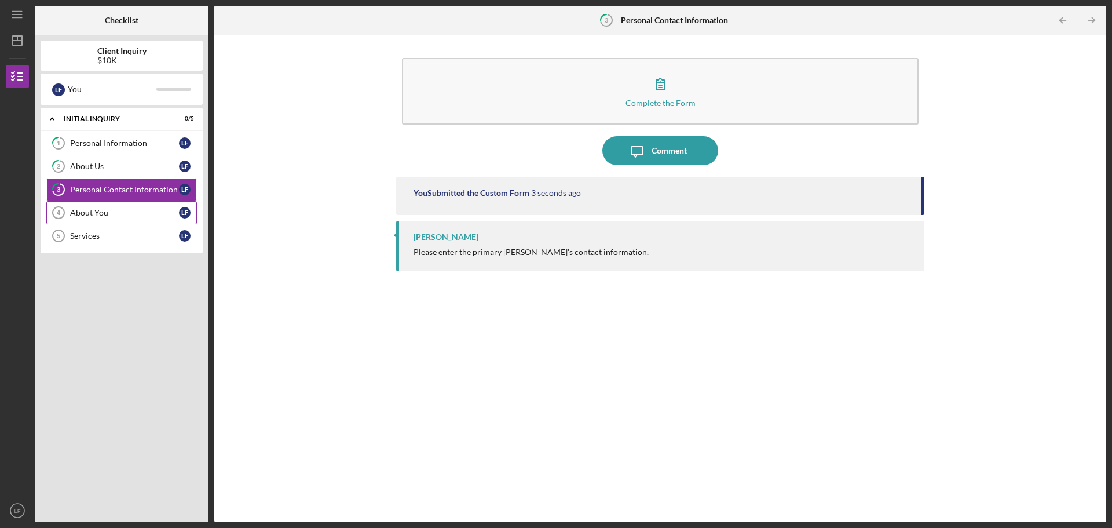
click at [93, 215] on div "About You" at bounding box center [124, 212] width 109 height 9
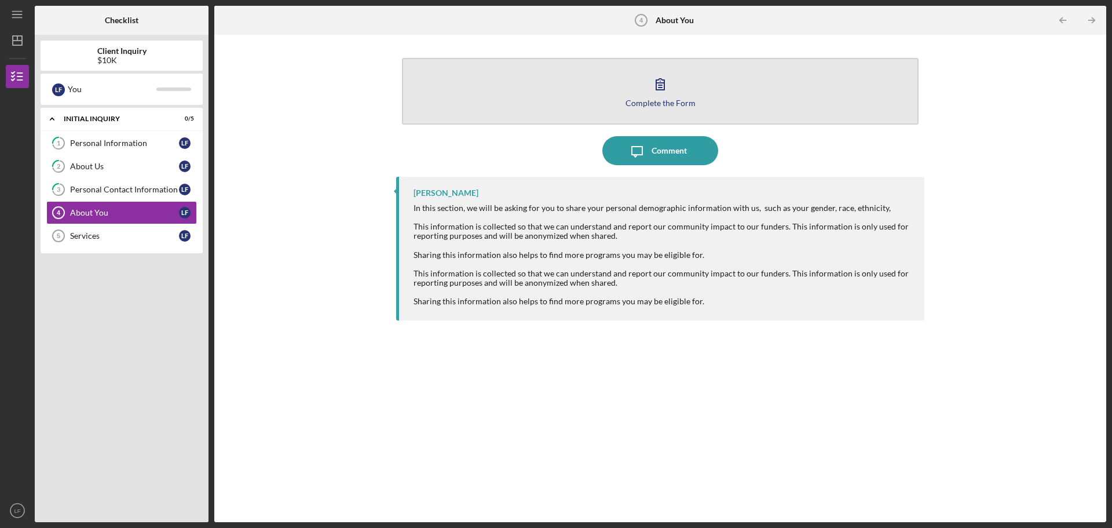
click at [635, 98] on div "Complete the Form" at bounding box center [661, 102] width 70 height 9
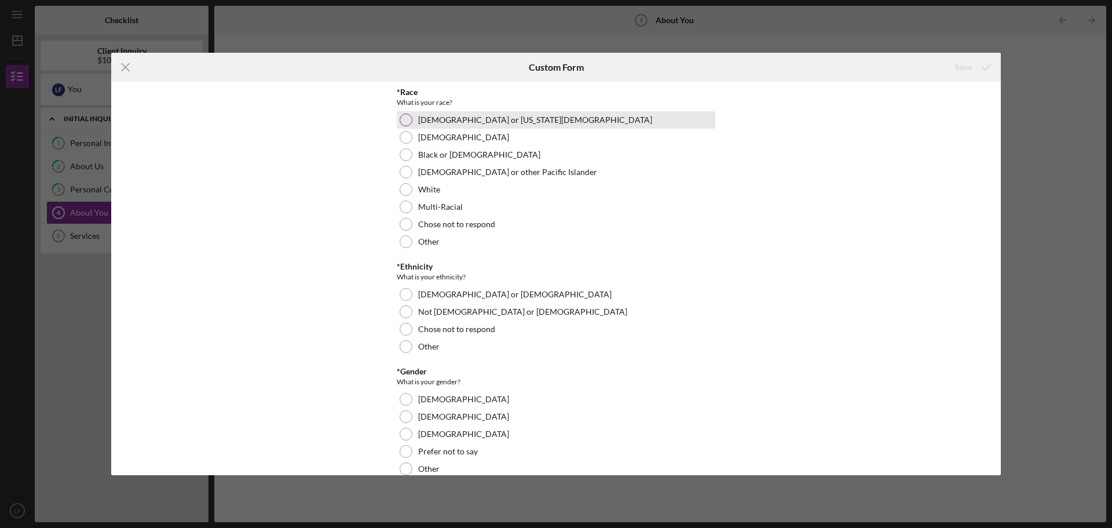
click at [408, 119] on div at bounding box center [406, 120] width 13 height 13
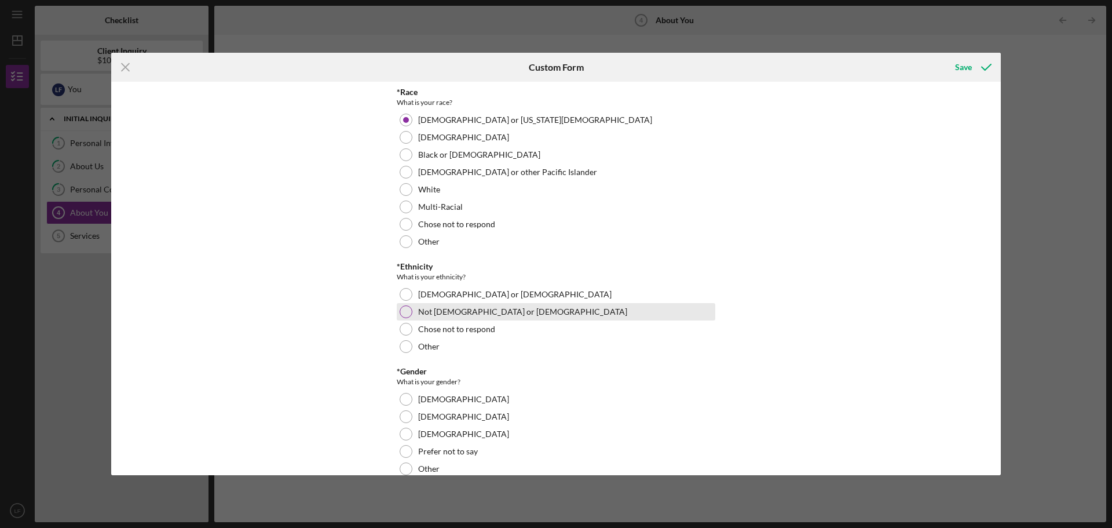
click at [403, 312] on div at bounding box center [406, 311] width 13 height 13
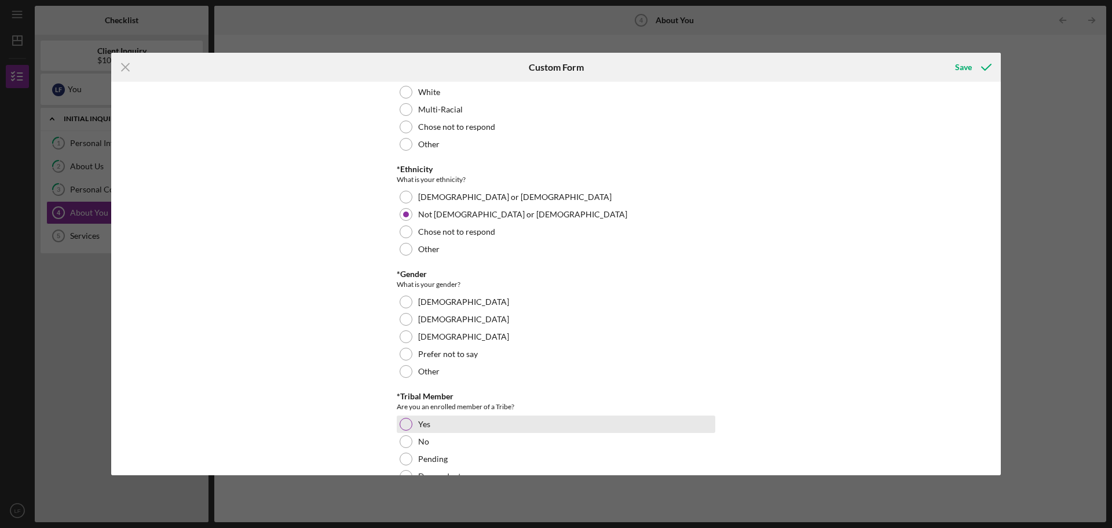
scroll to position [116, 0]
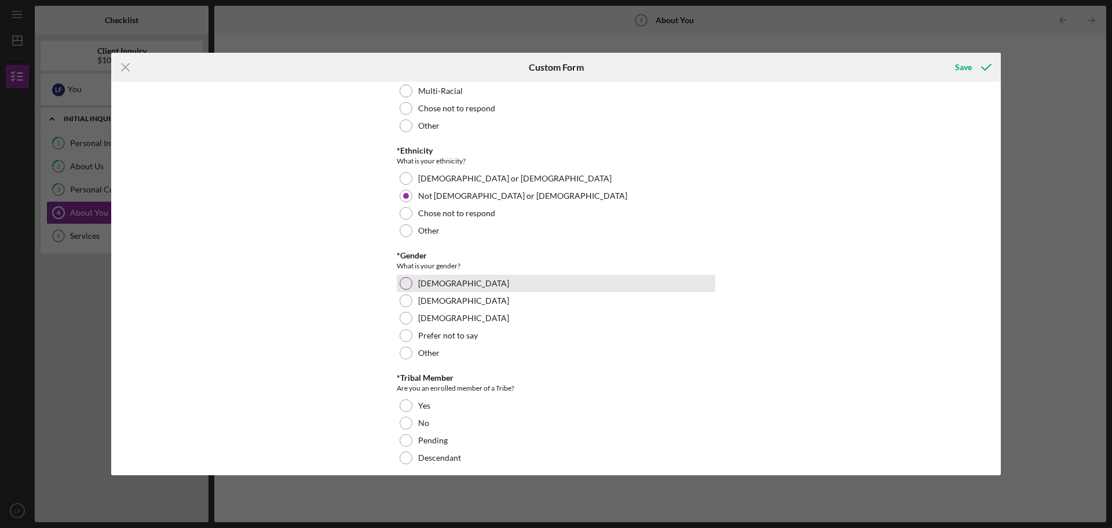
click at [408, 282] on div at bounding box center [406, 283] width 13 height 13
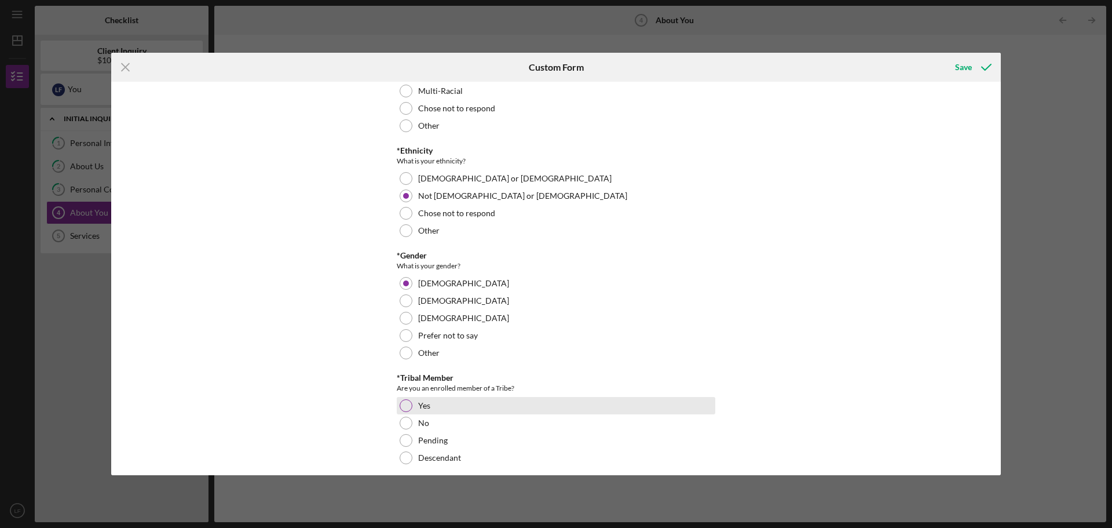
click at [400, 404] on div at bounding box center [406, 405] width 13 height 13
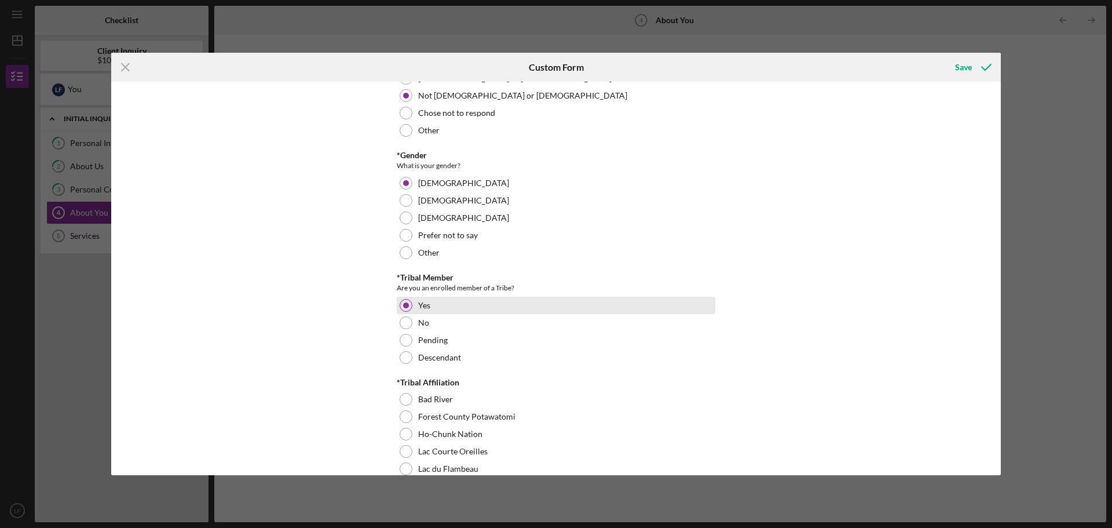
scroll to position [232, 0]
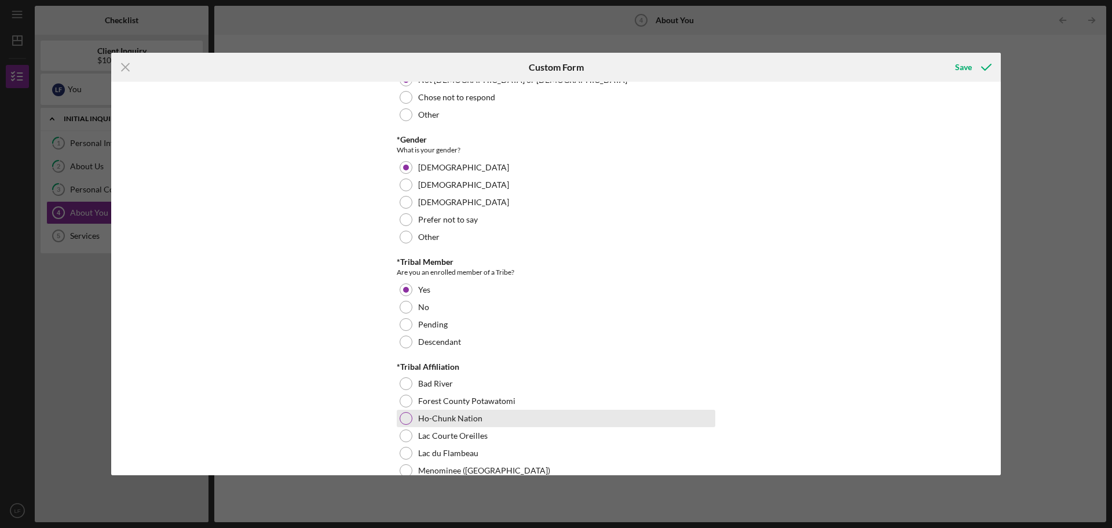
click at [408, 417] on div at bounding box center [406, 418] width 13 height 13
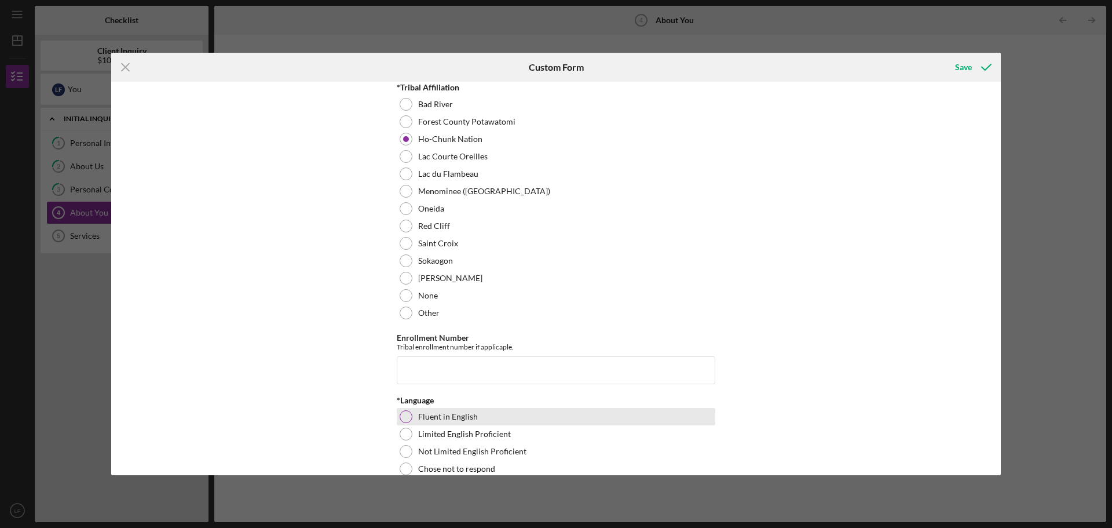
scroll to position [521, 0]
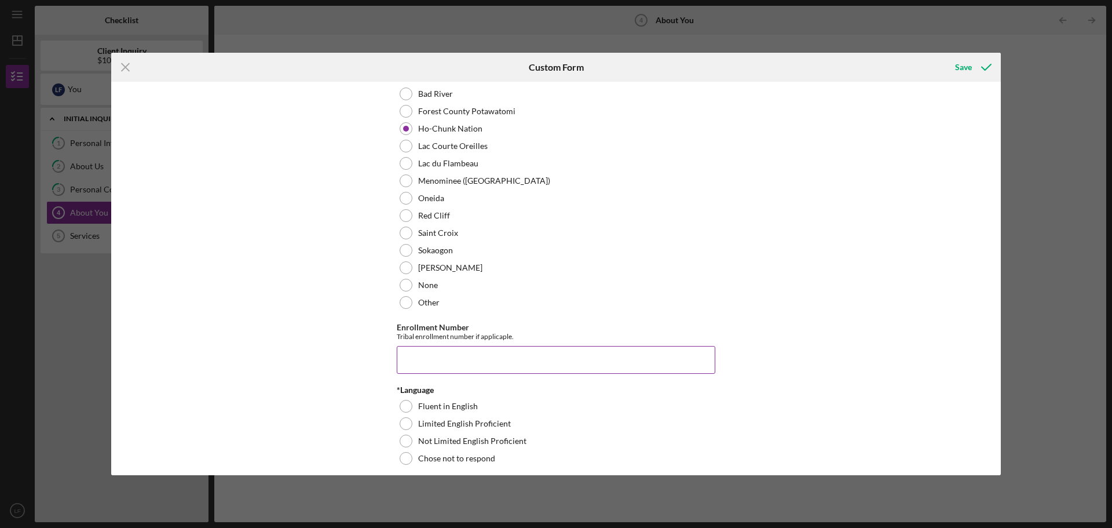
click at [414, 359] on input "Enrollment Number" at bounding box center [556, 360] width 319 height 28
type input "4595"
click at [401, 404] on div at bounding box center [406, 406] width 13 height 13
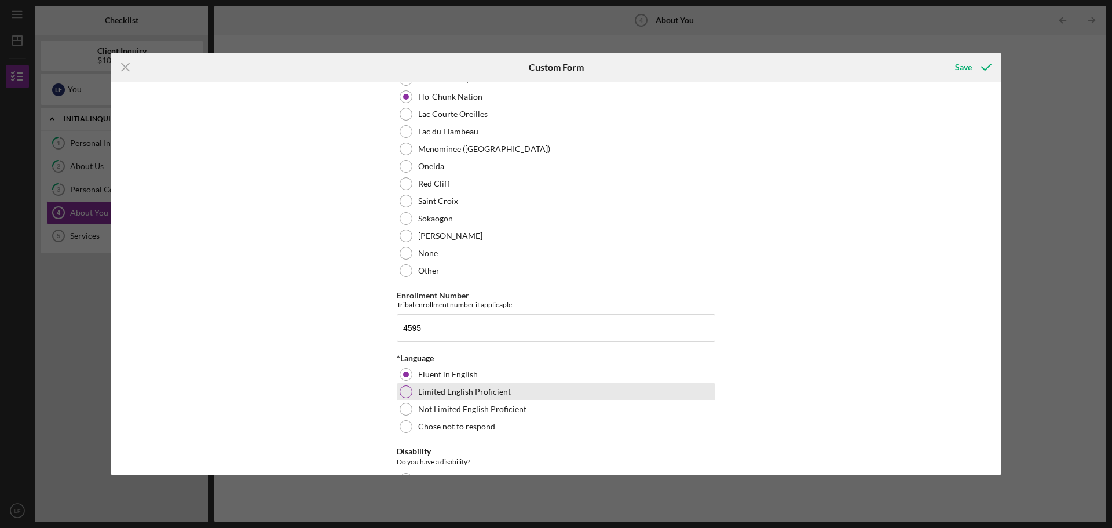
scroll to position [695, 0]
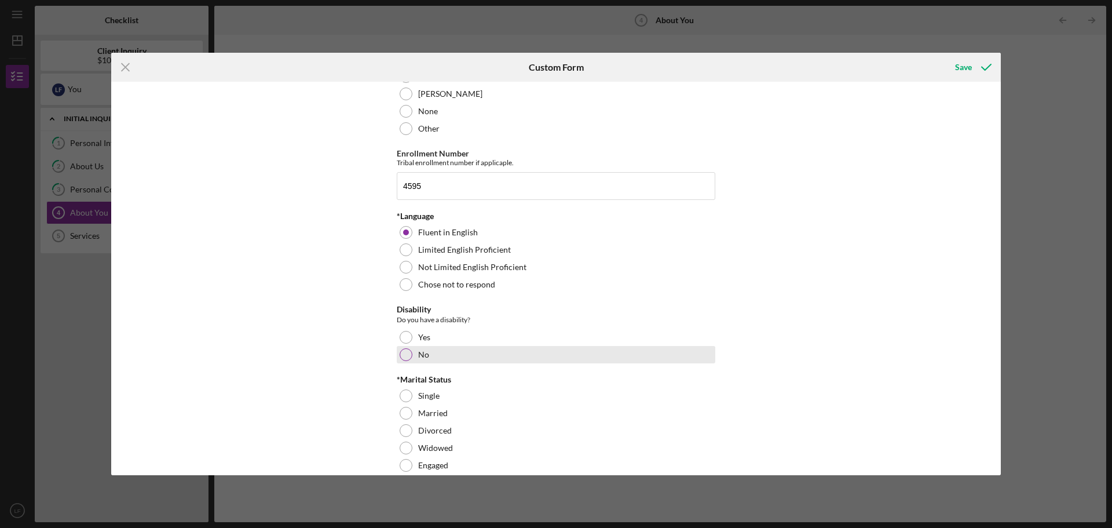
click at [406, 354] on div at bounding box center [406, 354] width 13 height 13
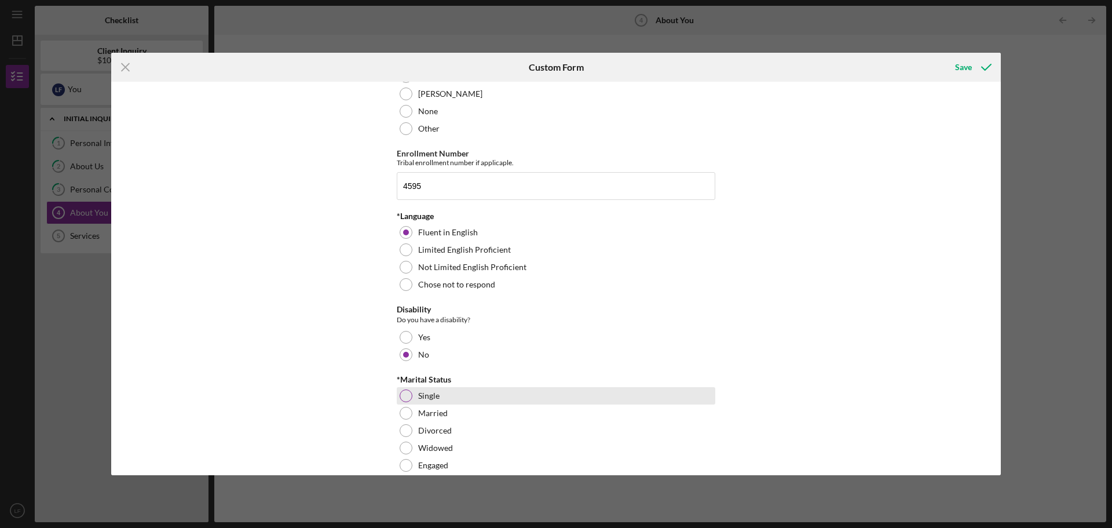
click at [405, 396] on div at bounding box center [406, 395] width 13 height 13
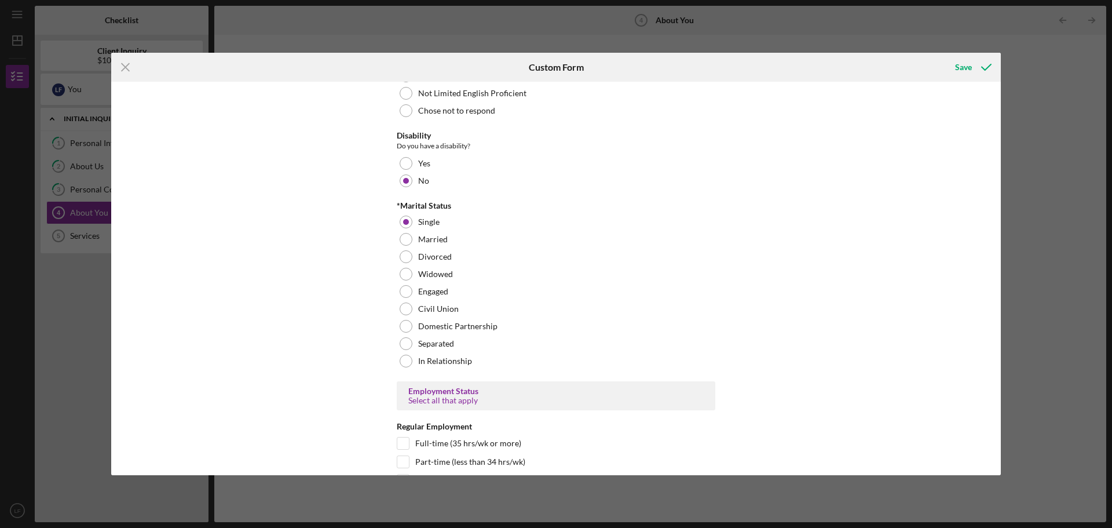
scroll to position [927, 0]
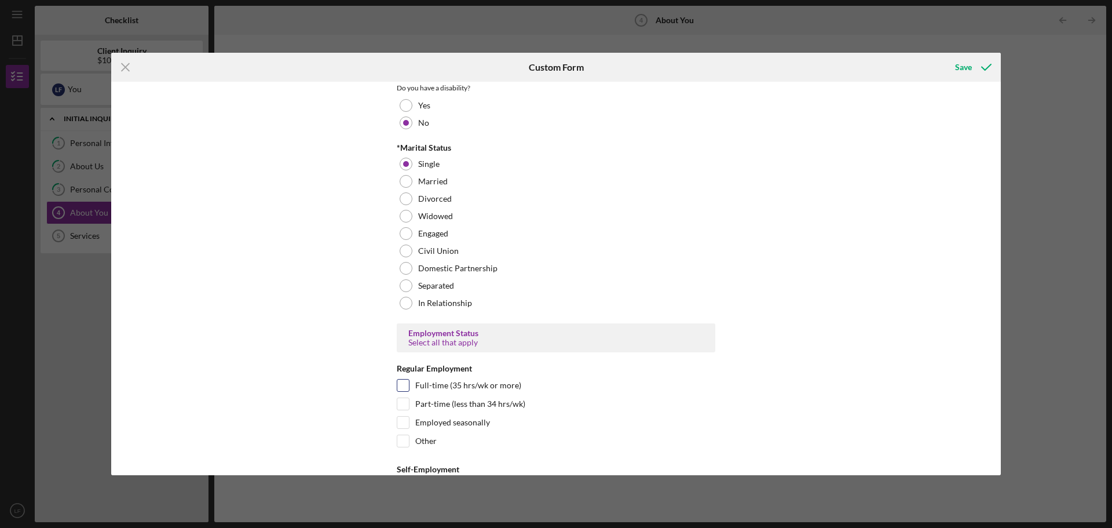
click at [404, 386] on input "Full-time (35 hrs/wk or more)" at bounding box center [403, 385] width 12 height 12
checkbox input "true"
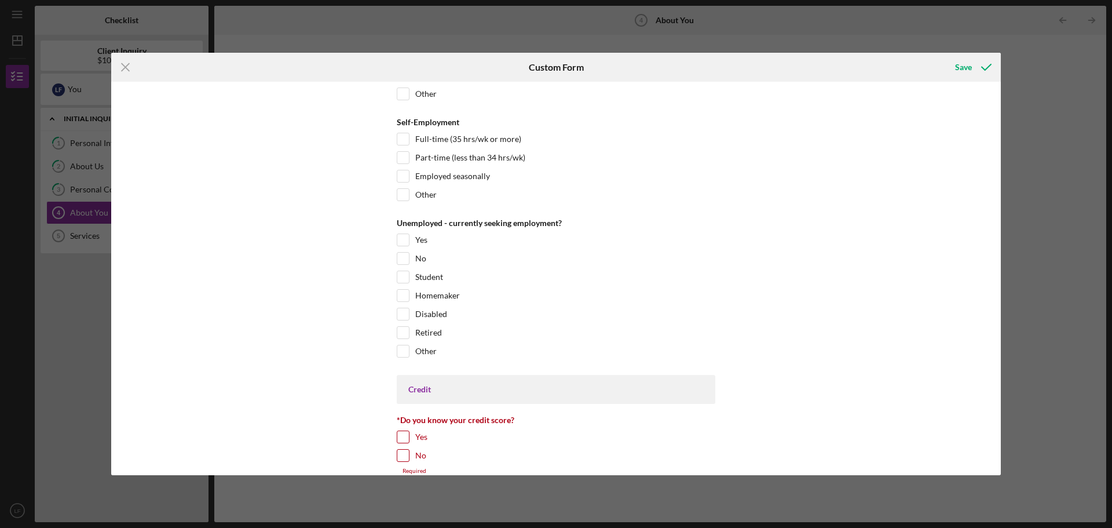
scroll to position [1274, 0]
click at [404, 437] on input "Yes" at bounding box center [403, 436] width 12 height 12
checkbox input "true"
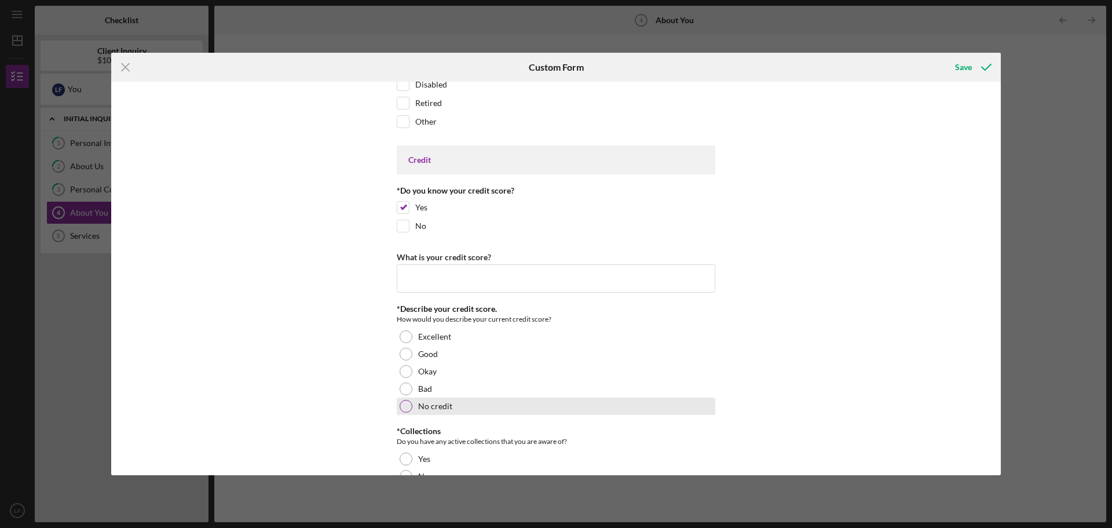
scroll to position [1506, 0]
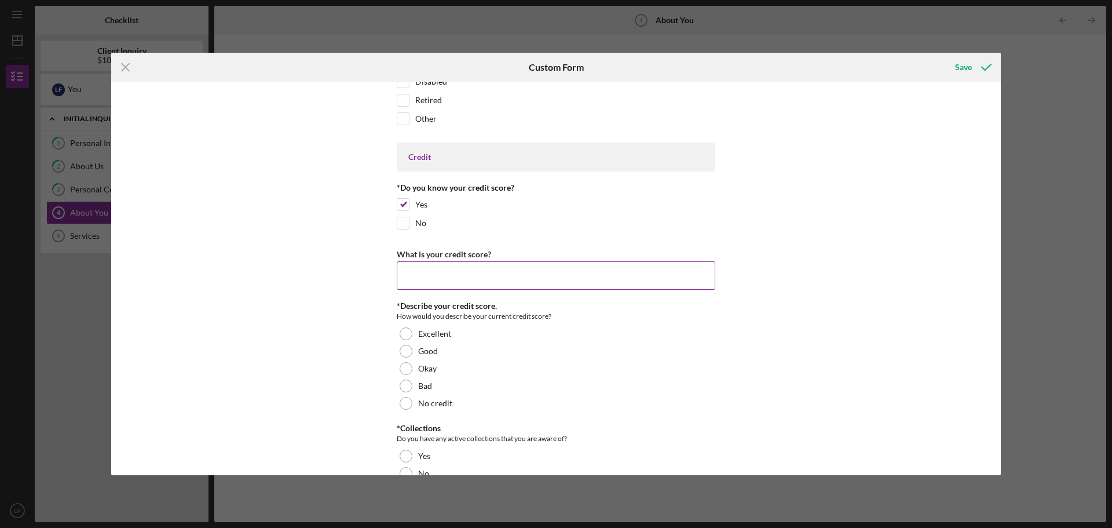
click at [425, 277] on input "What is your credit score?" at bounding box center [556, 275] width 319 height 28
type input "500"
click at [407, 385] on div at bounding box center [406, 385] width 13 height 13
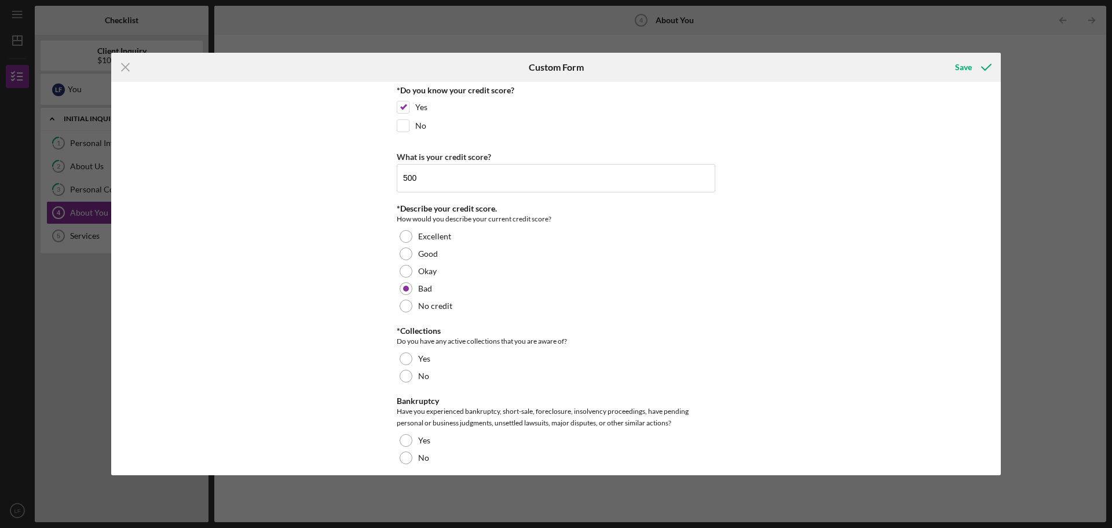
scroll to position [1622, 0]
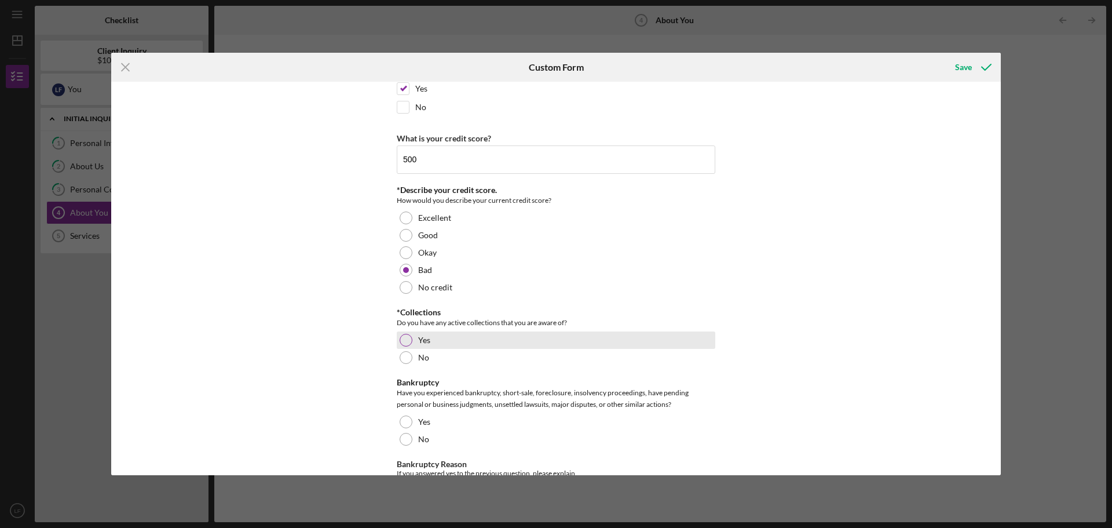
click at [404, 343] on div at bounding box center [406, 340] width 13 height 13
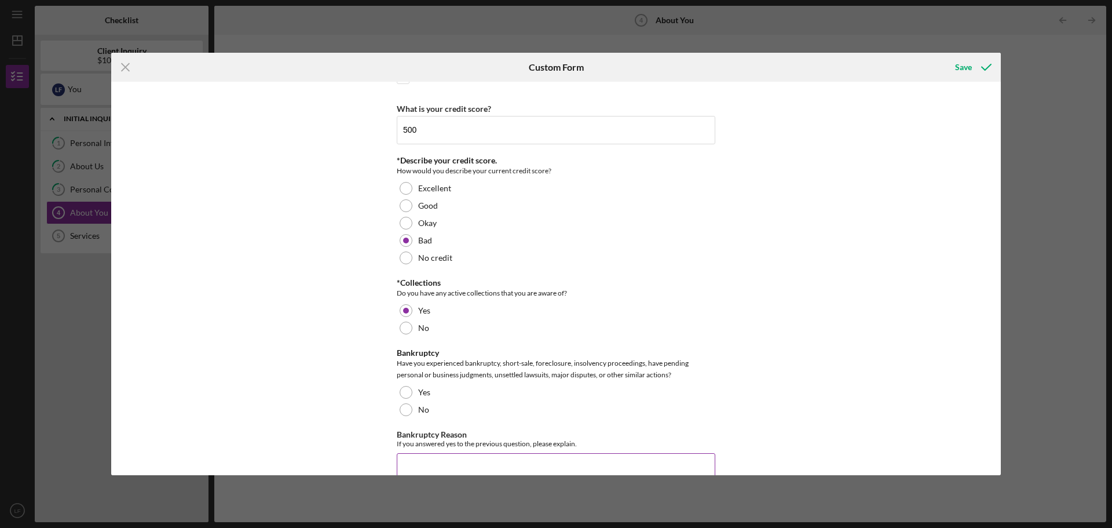
scroll to position [1680, 0]
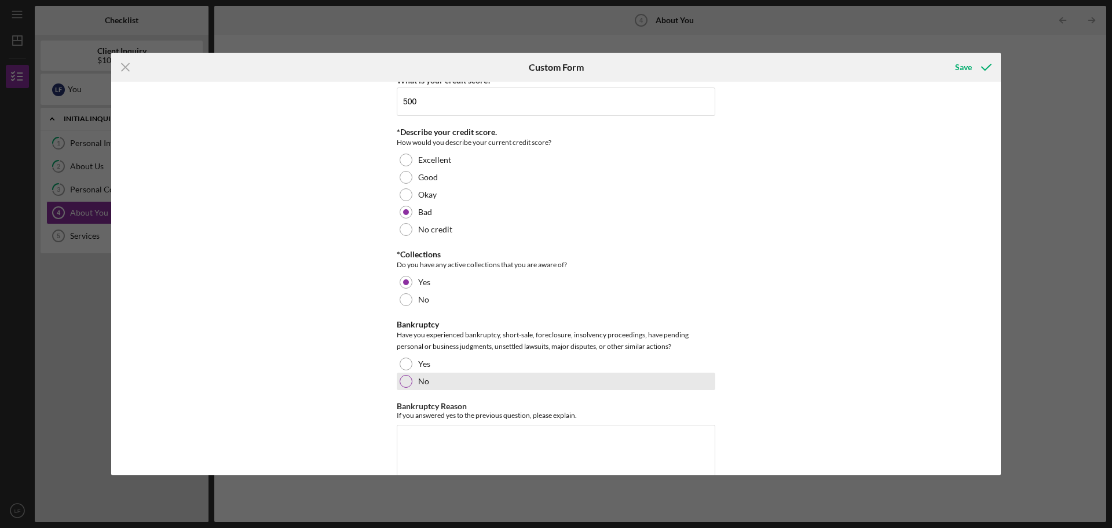
click at [401, 379] on div at bounding box center [406, 381] width 13 height 13
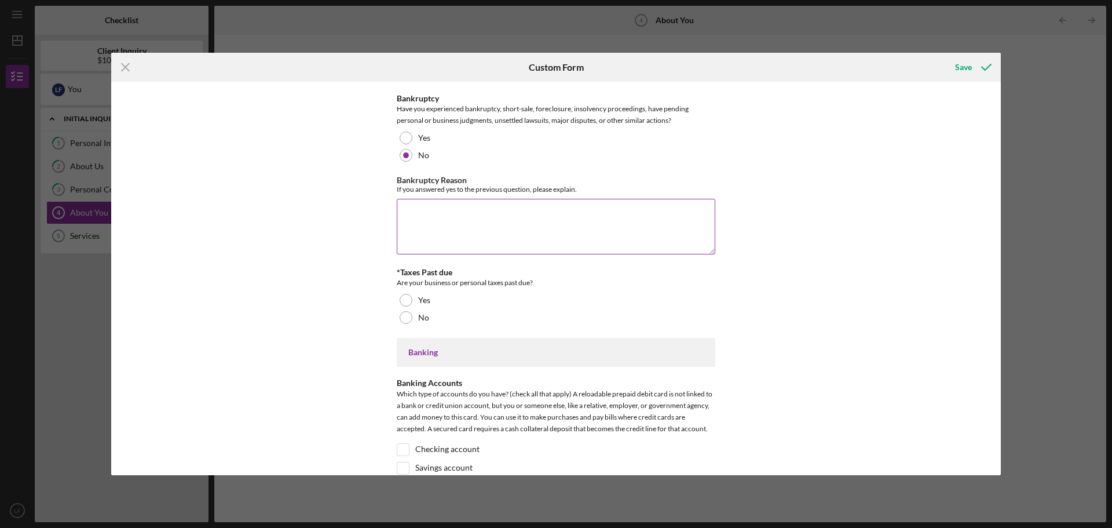
scroll to position [1911, 0]
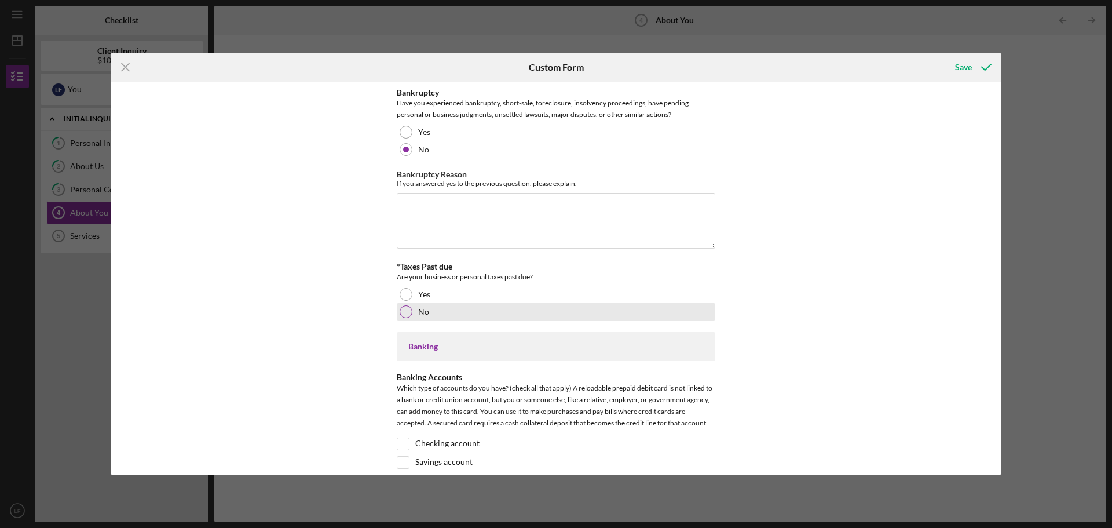
click at [403, 310] on div at bounding box center [406, 311] width 13 height 13
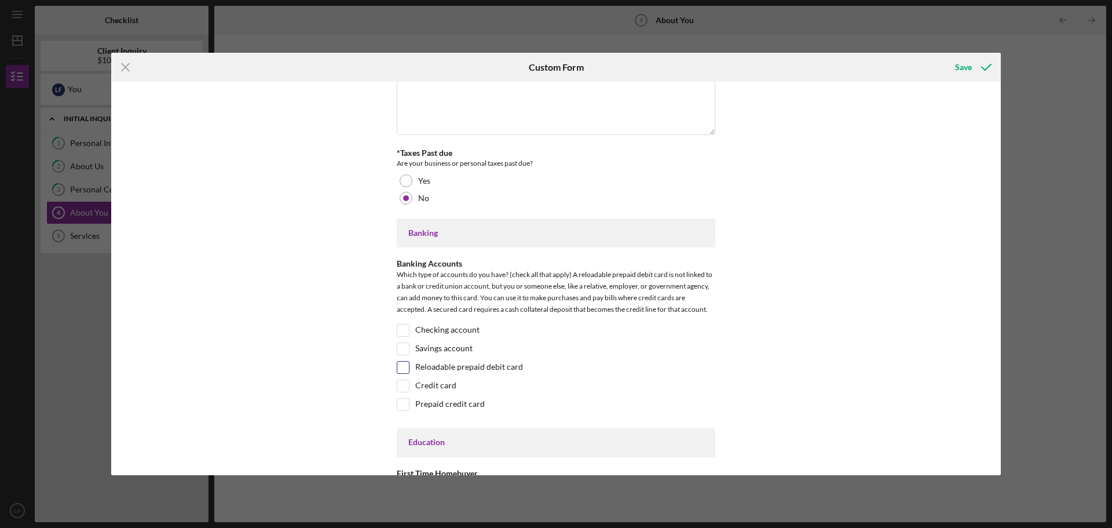
scroll to position [2027, 0]
click at [401, 328] on input "Checking account" at bounding box center [403, 328] width 12 height 12
checkbox input "true"
click at [401, 346] on input "Savings account" at bounding box center [403, 347] width 12 height 12
checkbox input "true"
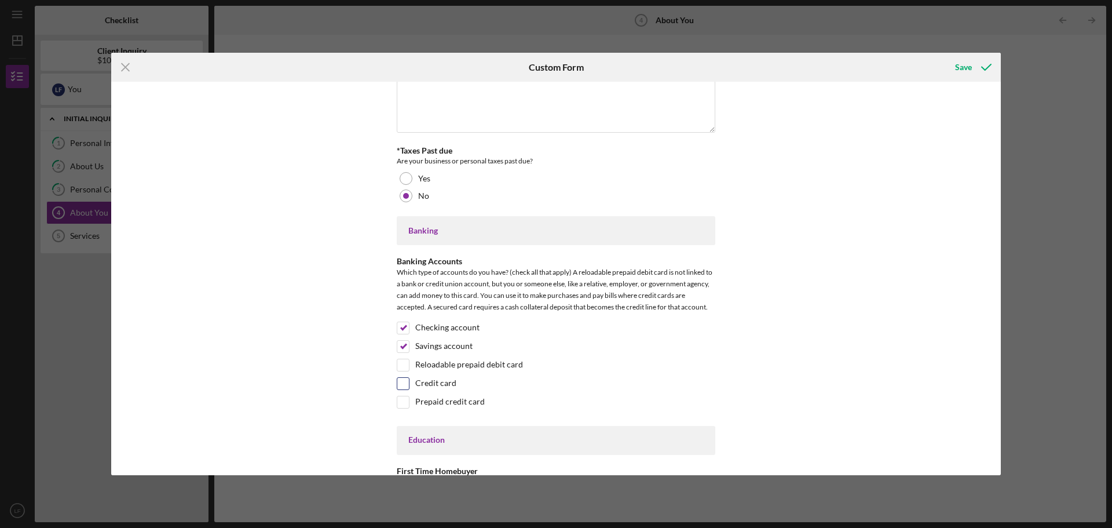
click at [401, 386] on input "Credit card" at bounding box center [403, 384] width 12 height 12
checkbox input "true"
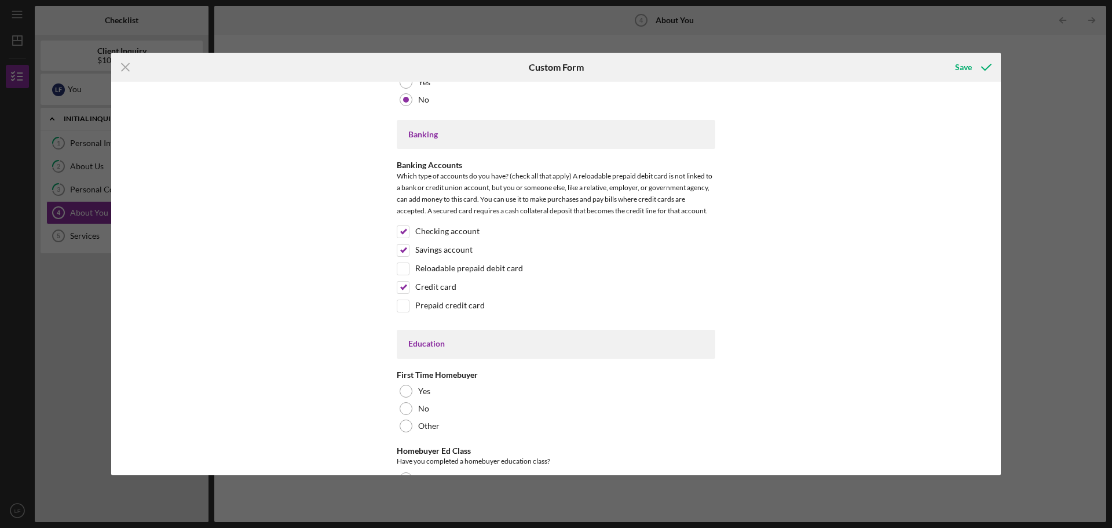
scroll to position [2143, 0]
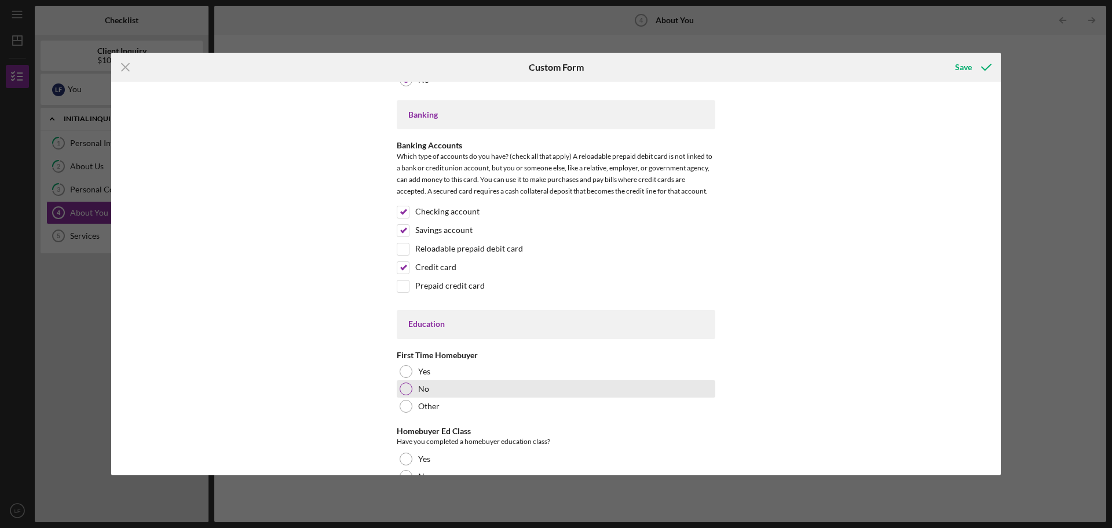
click at [407, 387] on div at bounding box center [406, 388] width 13 height 13
click at [407, 406] on div at bounding box center [406, 406] width 13 height 13
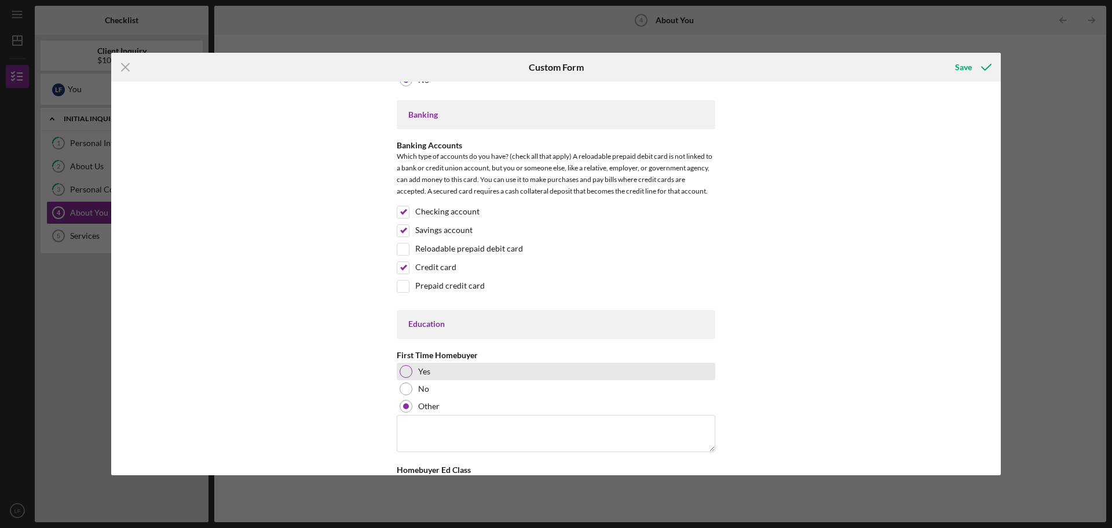
click at [404, 371] on div at bounding box center [406, 371] width 13 height 13
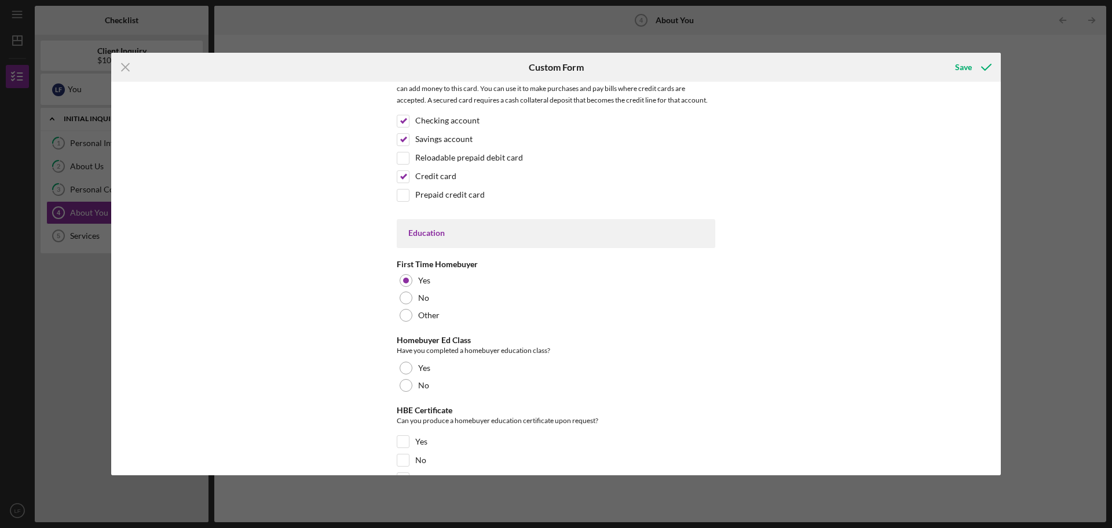
scroll to position [2259, 0]
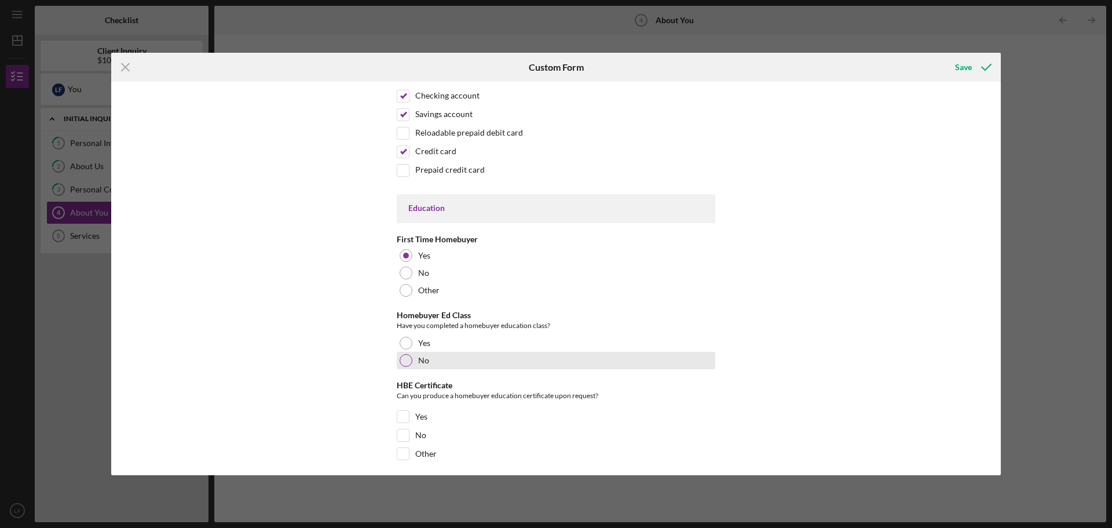
click at [405, 363] on div at bounding box center [406, 360] width 13 height 13
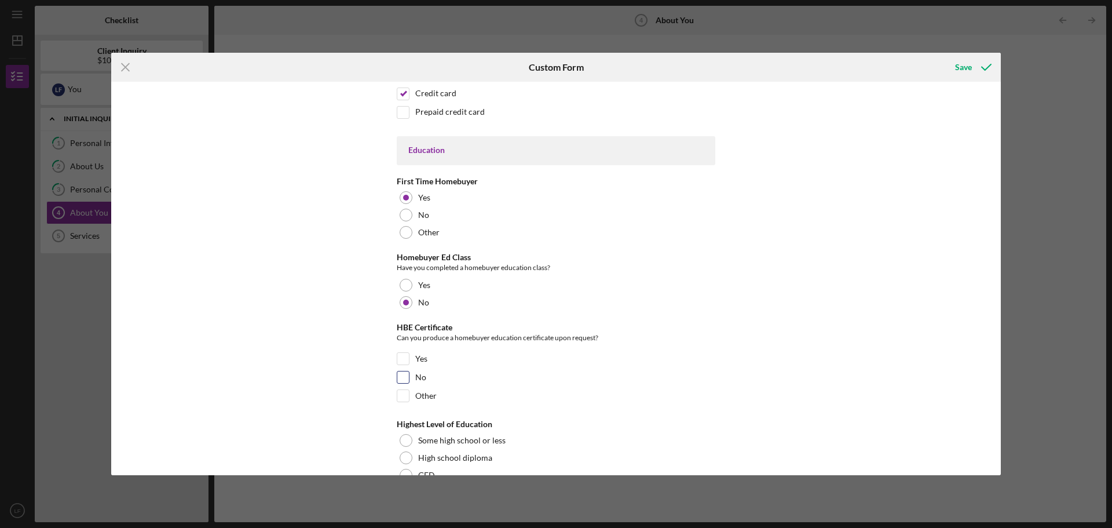
click at [402, 379] on input "No" at bounding box center [403, 377] width 12 height 12
checkbox input "true"
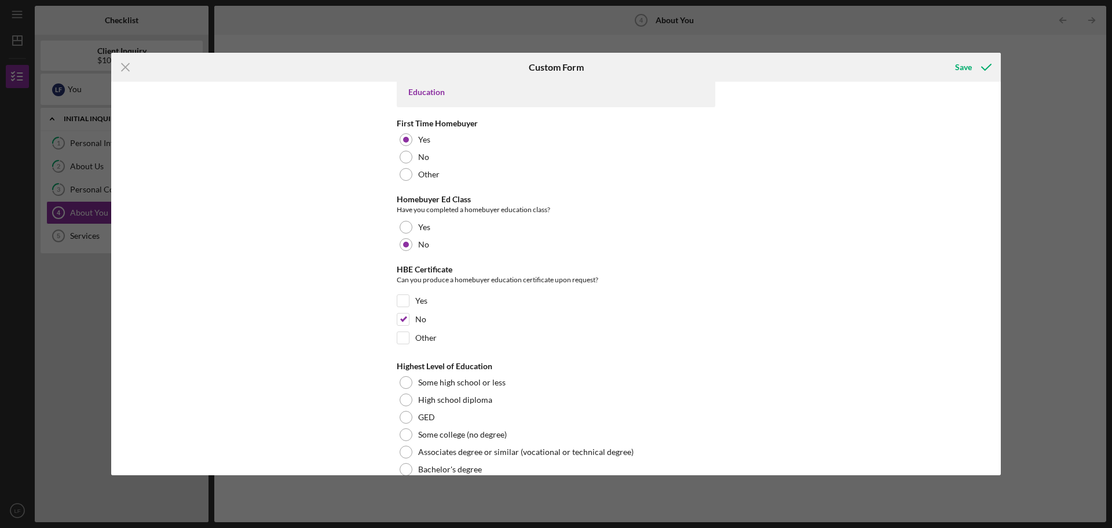
scroll to position [2412, 0]
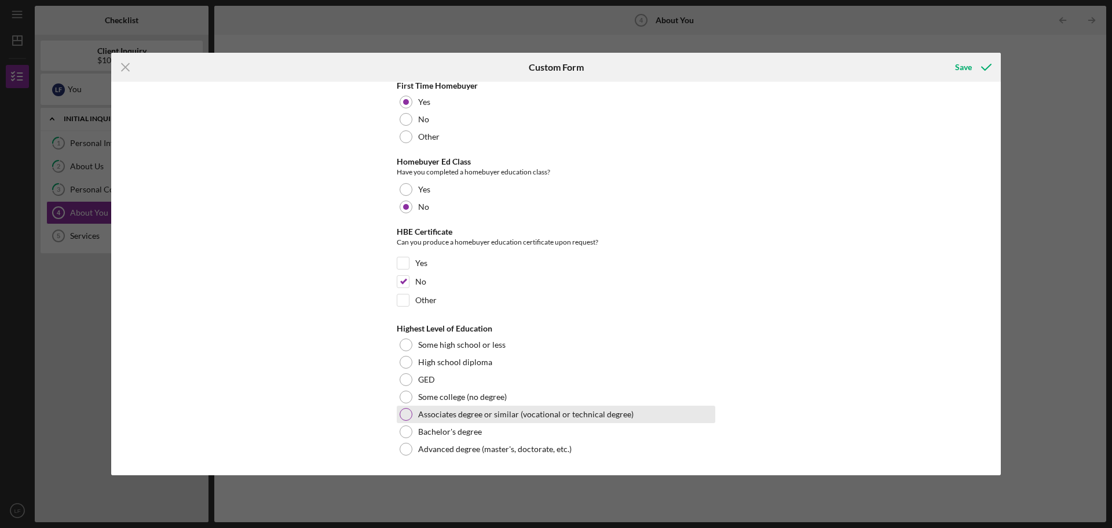
click at [405, 414] on div at bounding box center [406, 414] width 13 height 13
click at [957, 68] on div "Save" at bounding box center [963, 67] width 17 height 23
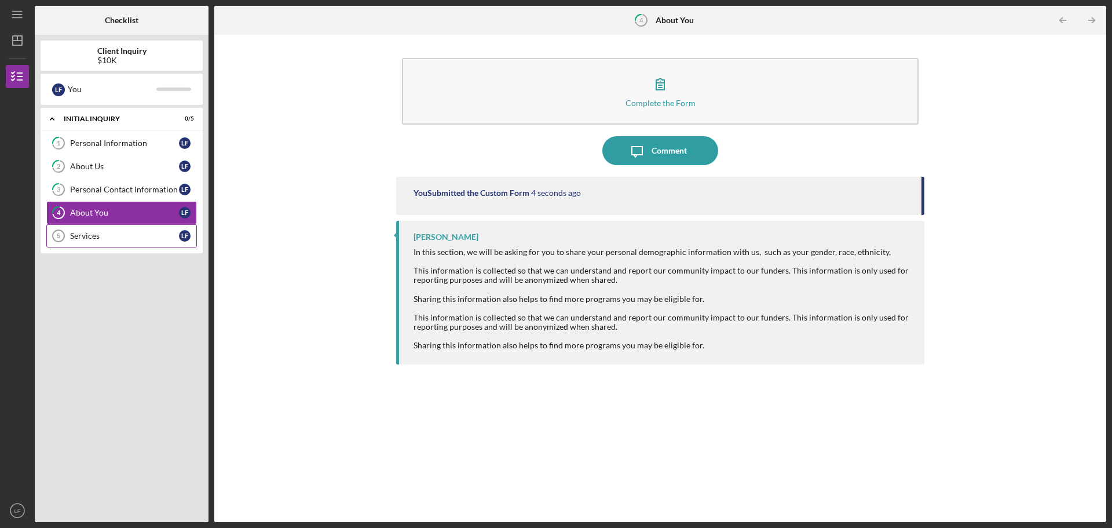
click at [82, 242] on link "Services 5 Services L F" at bounding box center [121, 235] width 151 height 23
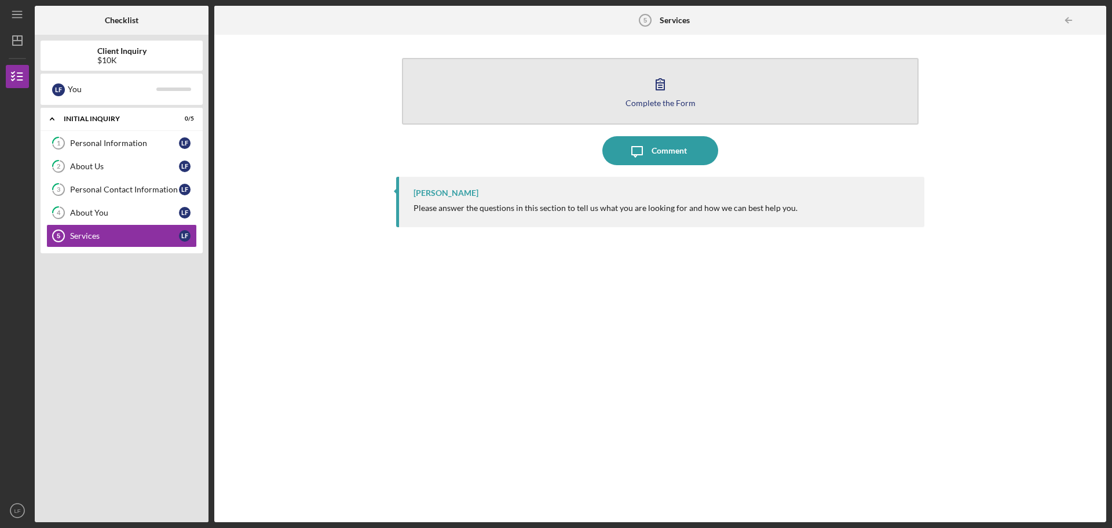
click at [647, 96] on icon "button" at bounding box center [660, 84] width 29 height 29
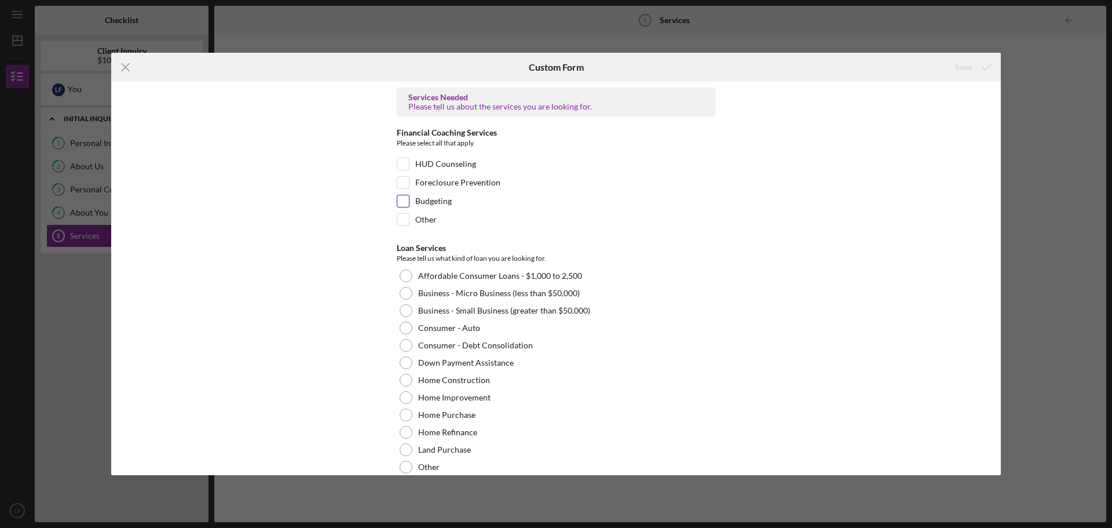
click at [405, 201] on input "Budgeting" at bounding box center [403, 201] width 12 height 12
checkbox input "true"
click at [403, 220] on input "Other" at bounding box center [403, 220] width 12 height 12
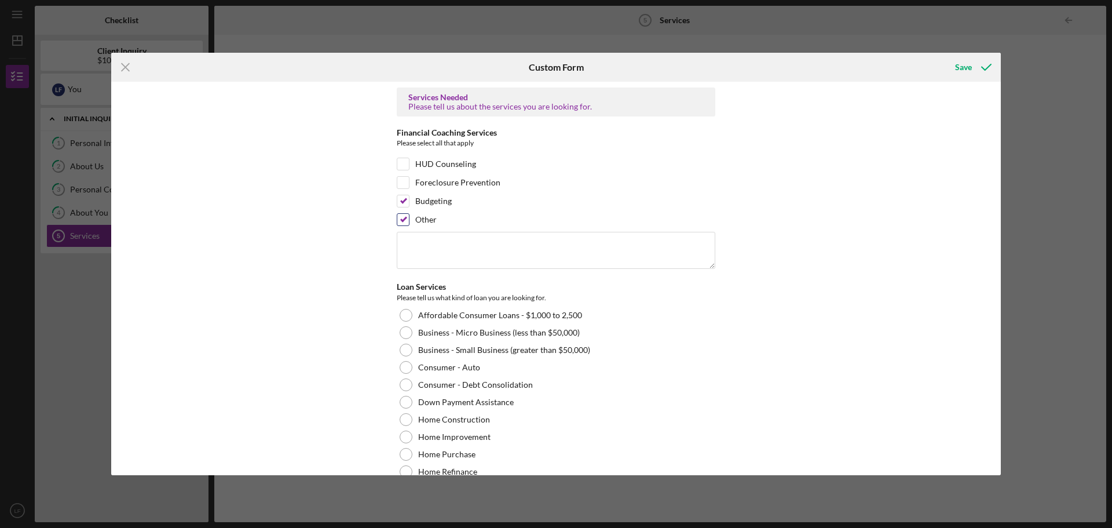
click at [399, 214] on input "Other" at bounding box center [403, 220] width 12 height 12
checkbox input "false"
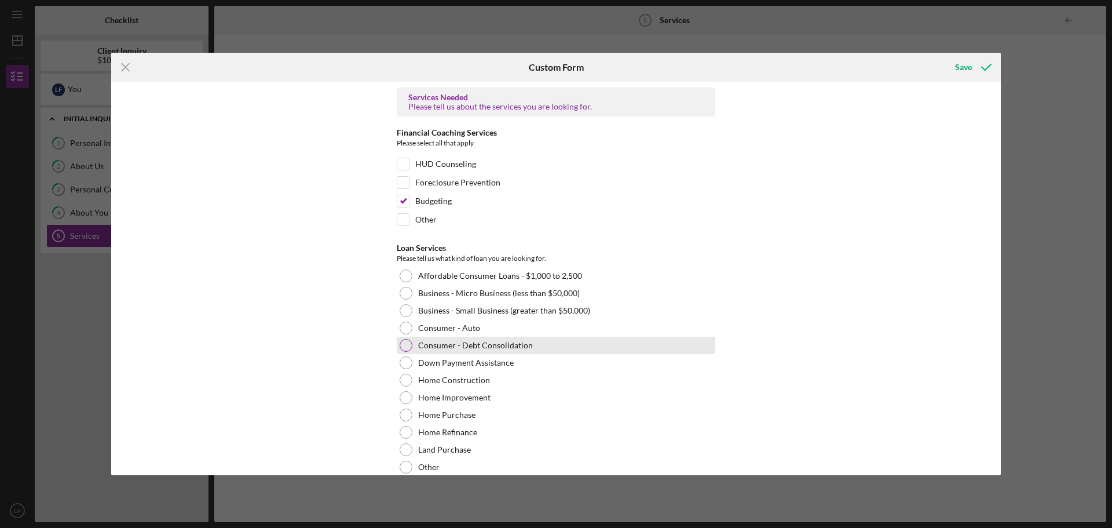
click at [407, 348] on div at bounding box center [406, 345] width 13 height 13
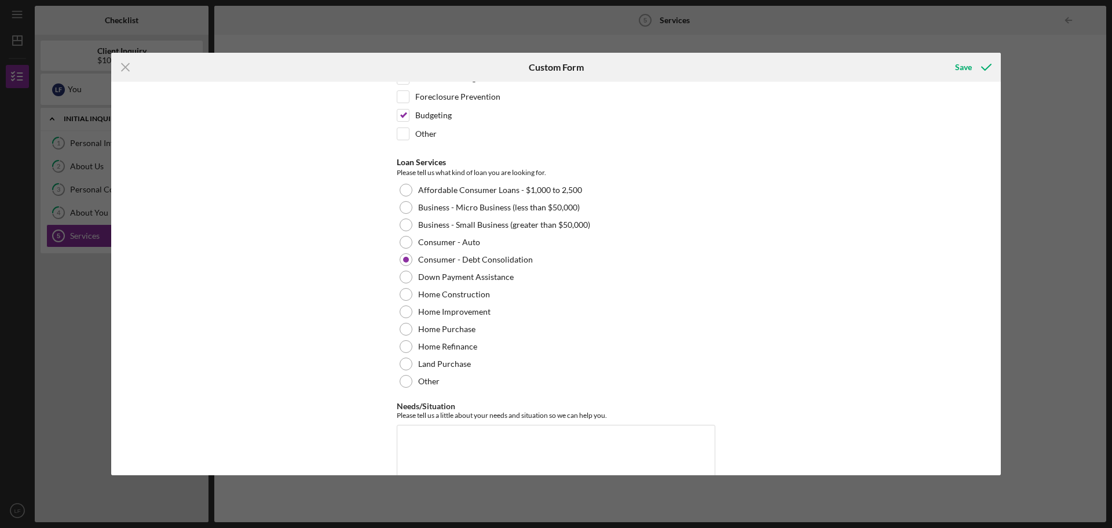
scroll to position [111, 0]
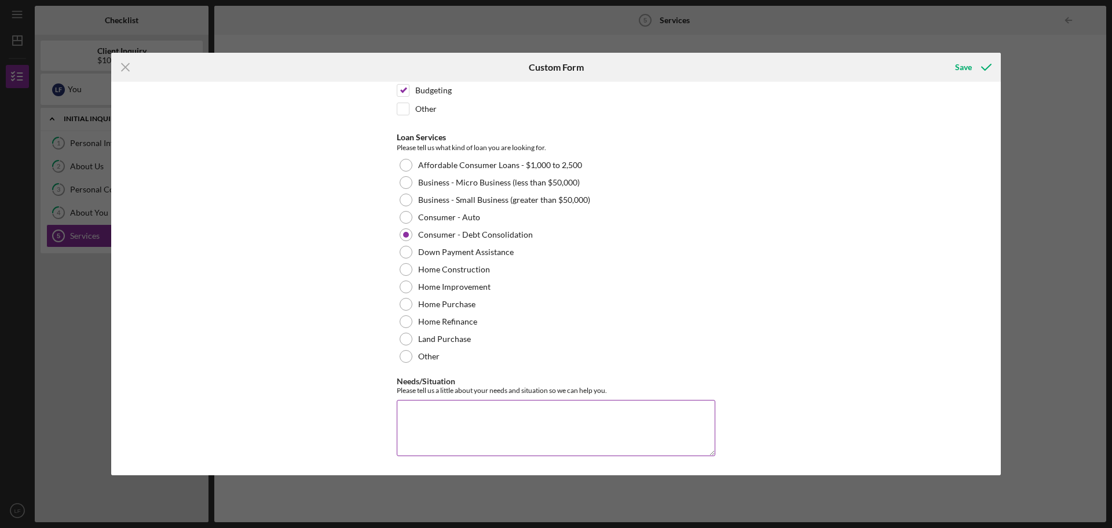
click at [415, 419] on textarea "Needs/Situation" at bounding box center [556, 428] width 319 height 56
drag, startPoint x: 693, startPoint y: 408, endPoint x: 399, endPoint y: 415, distance: 293.8
click at [399, 415] on textarea "I have a old vehical loan that the have deduced for a limited time ([DATE])" at bounding box center [556, 428] width 319 height 56
paste textarea "n old vehicle loan that they have deferred for a limited time ([DATE])."
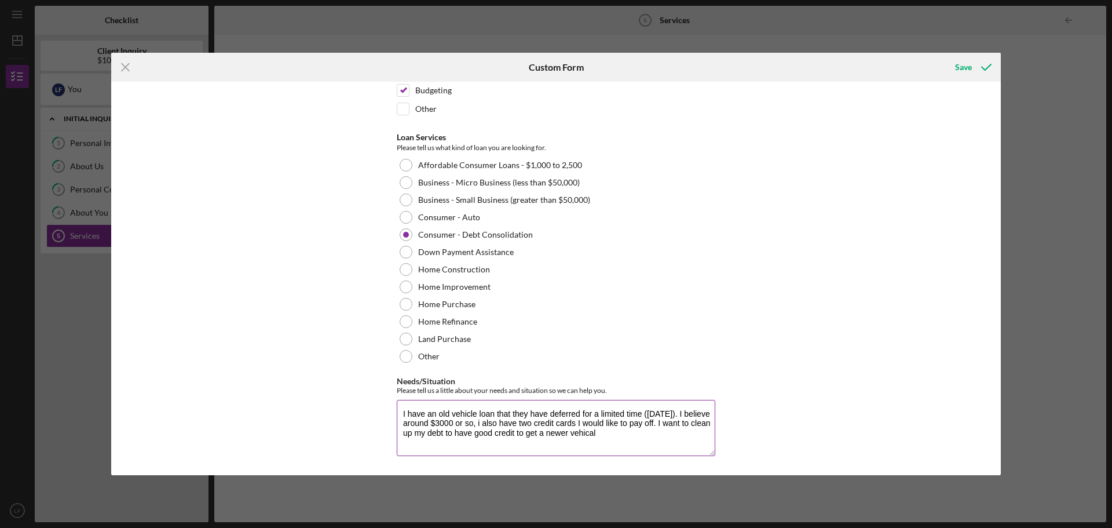
click at [615, 435] on textarea "I have an old vehicle loan that they have deferred for a limited time ([DATE]).…" at bounding box center [556, 428] width 319 height 56
drag, startPoint x: 611, startPoint y: 436, endPoint x: 401, endPoint y: 408, distance: 212.2
click at [401, 408] on textarea "I have an old vehicle loan that they have deferred for a limited time ([DATE]).…" at bounding box center [556, 428] width 319 height 56
paste textarea "has been deferred until [DATE]. The remaining balance is around $3,000. Additio…"
click at [459, 443] on textarea "I have an old vehicle loan that has been deferred until [DATE]. The remaining b…" at bounding box center [556, 428] width 319 height 56
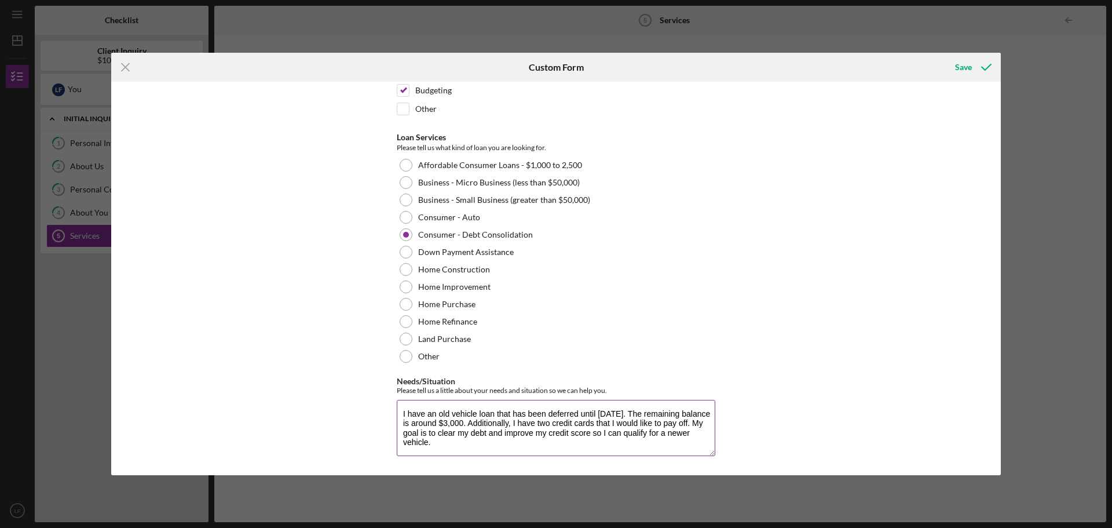
type textarea "I have an old vehicle loan that has been deferred until [DATE]. The remaining b…"
click at [985, 65] on icon "submit" at bounding box center [986, 67] width 29 height 29
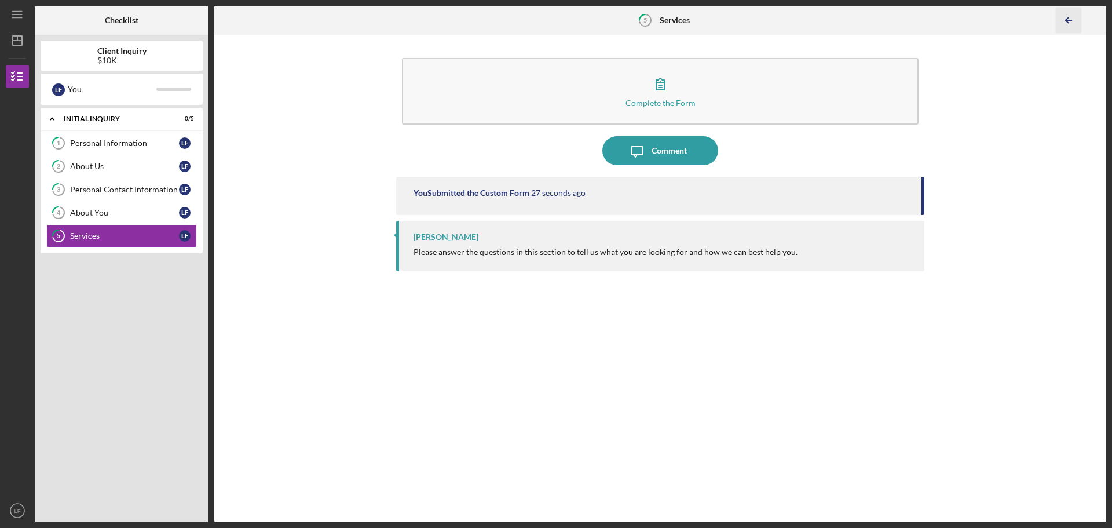
click at [1071, 23] on icon "Icon/Table Pagination Arrow" at bounding box center [1068, 21] width 26 height 26
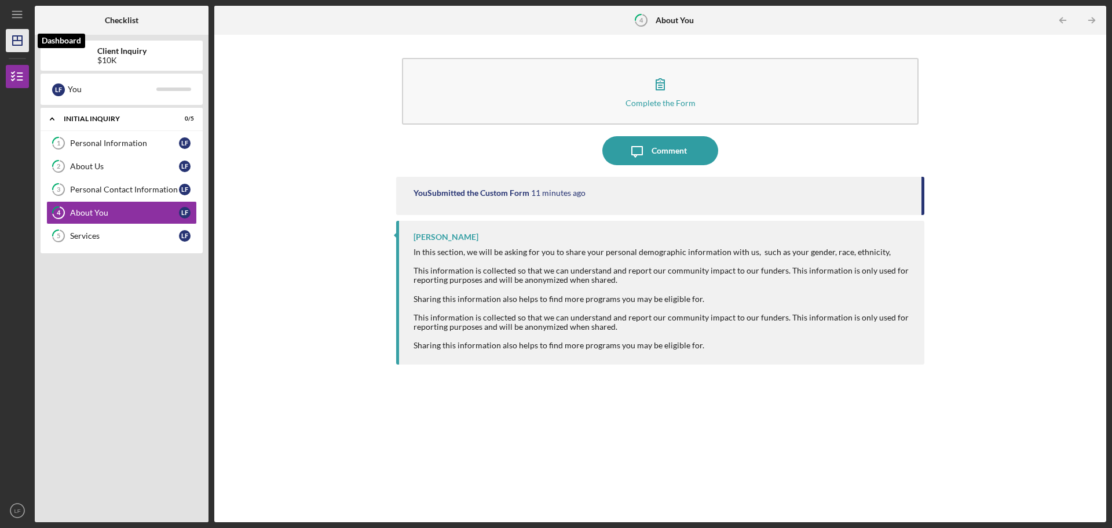
click at [23, 46] on icon "Icon/Dashboard" at bounding box center [17, 40] width 29 height 29
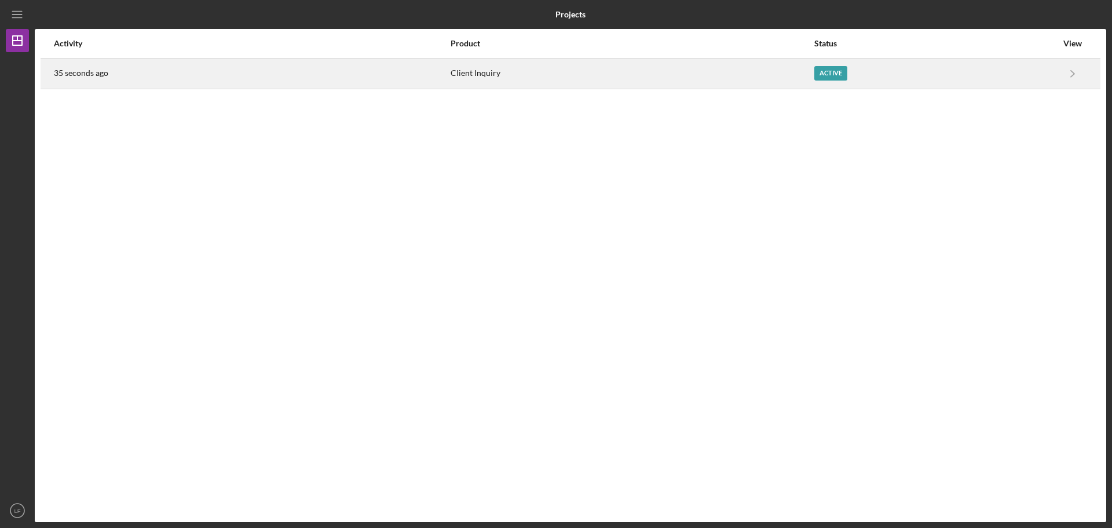
click at [838, 79] on div "Active" at bounding box center [830, 73] width 33 height 14
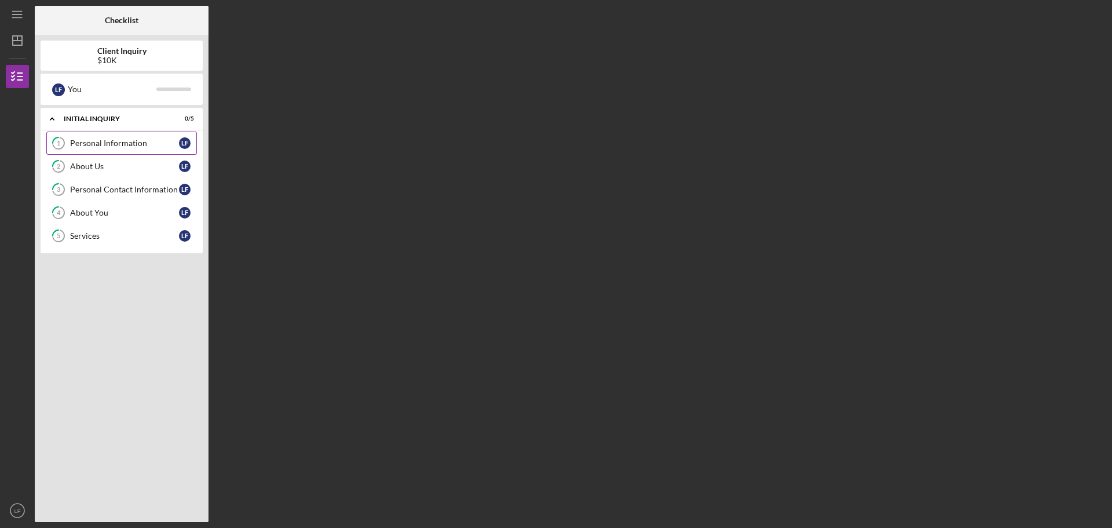
click at [160, 144] on div "Personal Information" at bounding box center [124, 142] width 109 height 9
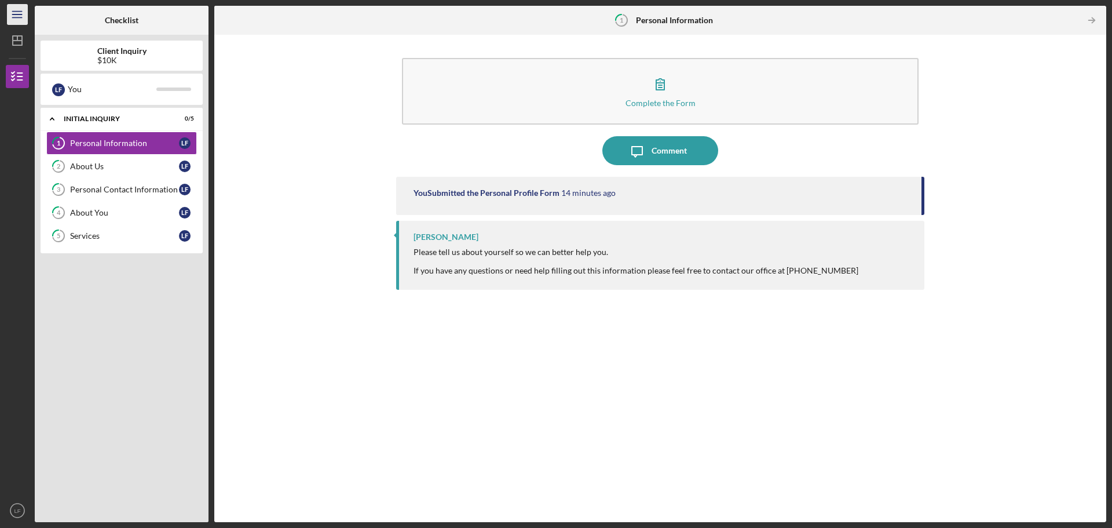
click at [15, 19] on icon "Icon/Menu" at bounding box center [18, 15] width 26 height 26
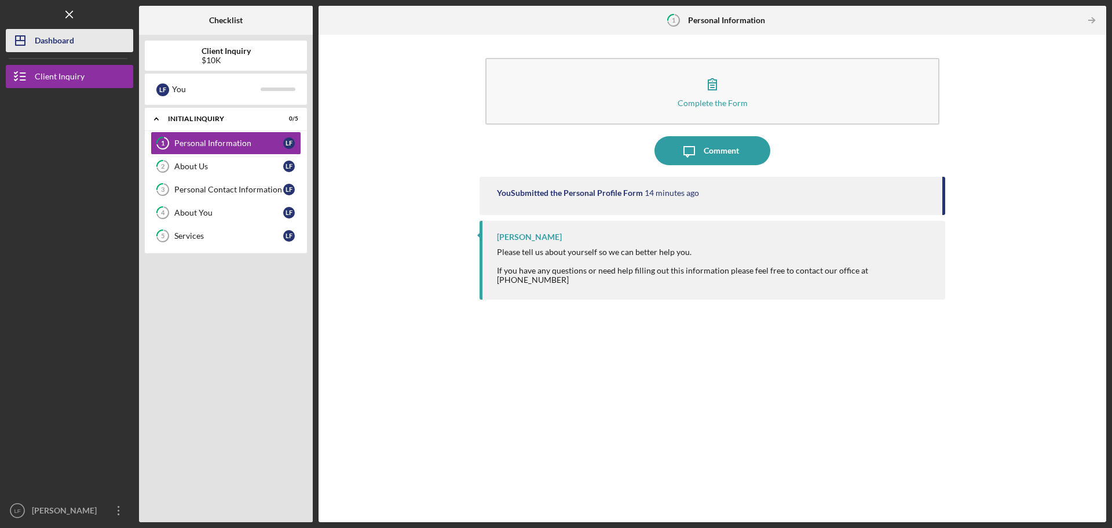
click at [30, 38] on icon "Icon/Dashboard" at bounding box center [20, 40] width 29 height 29
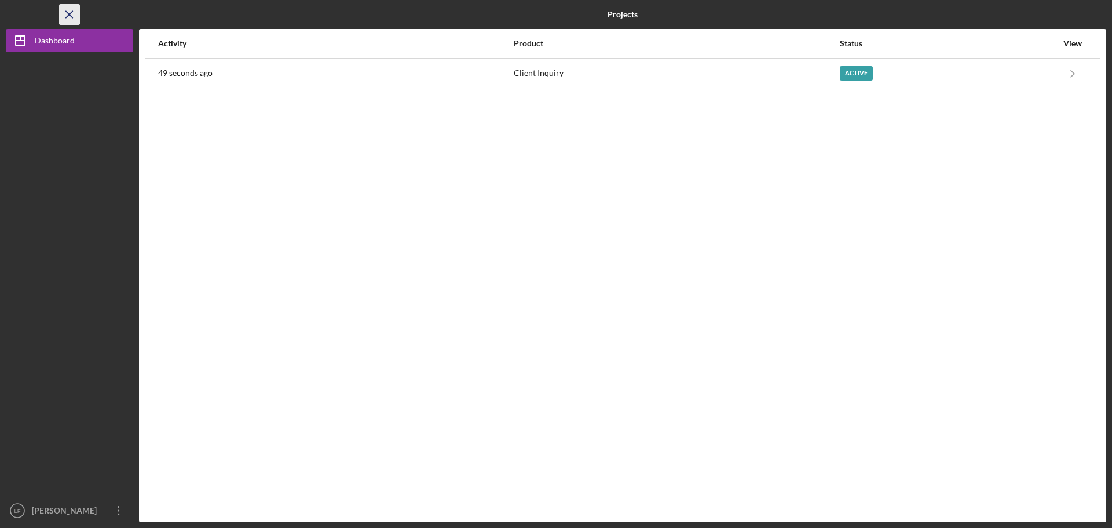
click at [64, 16] on icon "Icon/Menu Close" at bounding box center [70, 15] width 26 height 26
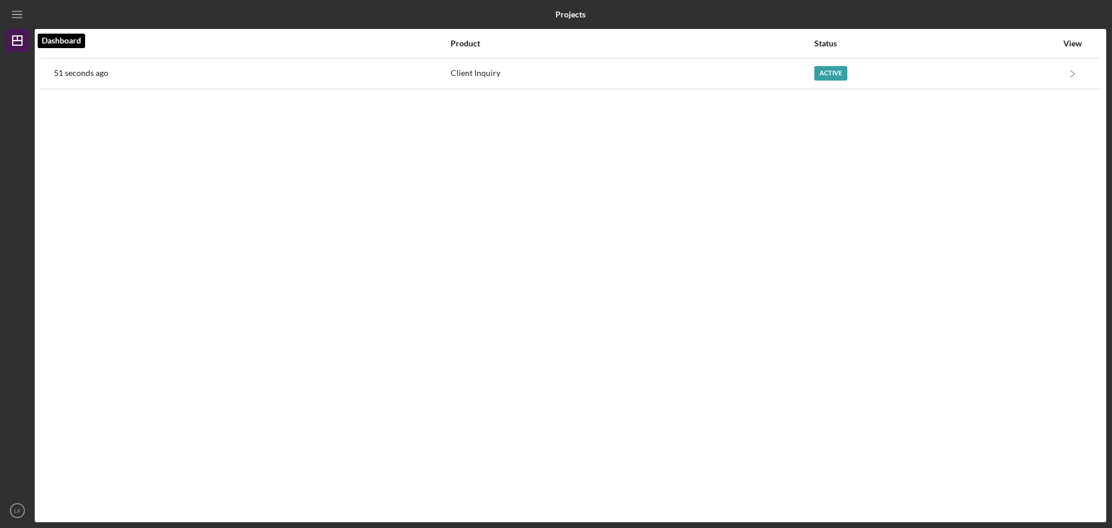
click at [21, 38] on icon "Icon/Dashboard" at bounding box center [17, 40] width 29 height 29
click at [16, 17] on line "button" at bounding box center [16, 17] width 9 height 0
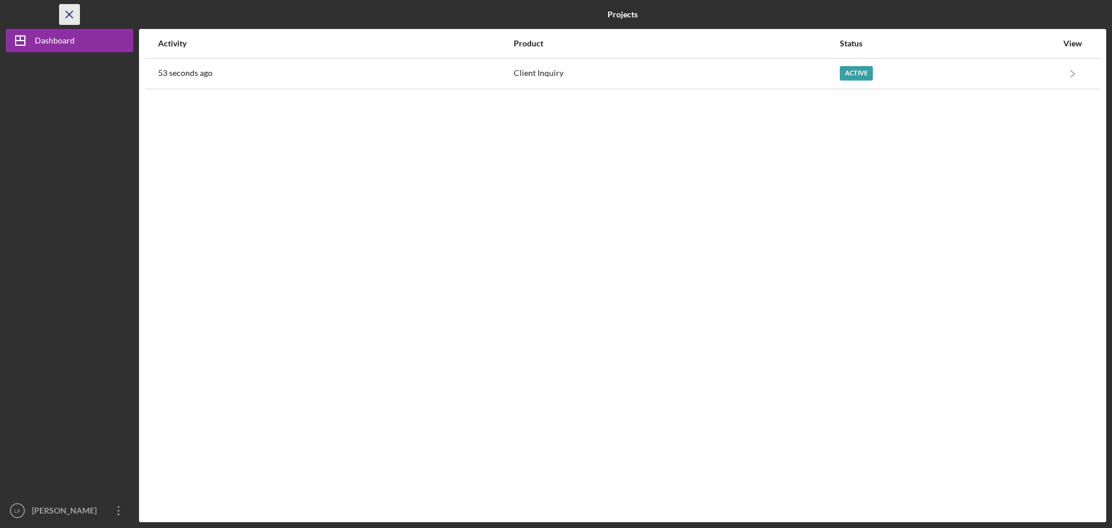
click at [63, 14] on icon "Icon/Menu Close" at bounding box center [70, 15] width 26 height 26
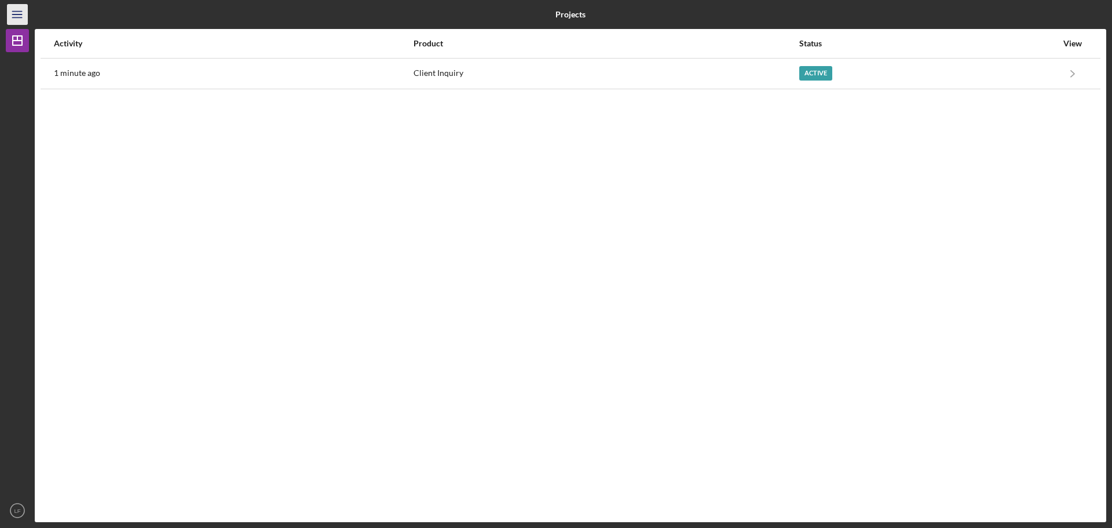
click at [19, 14] on line "button" at bounding box center [16, 14] width 9 height 0
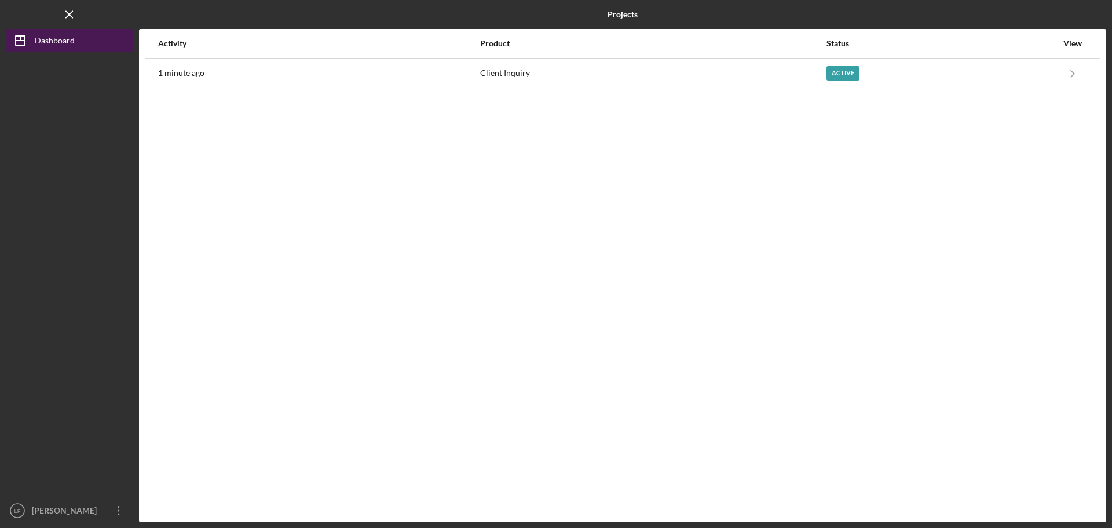
click at [21, 39] on icon "Icon/Dashboard" at bounding box center [20, 40] width 29 height 29
click at [67, 16] on icon "Icon/Menu Close" at bounding box center [70, 15] width 26 height 26
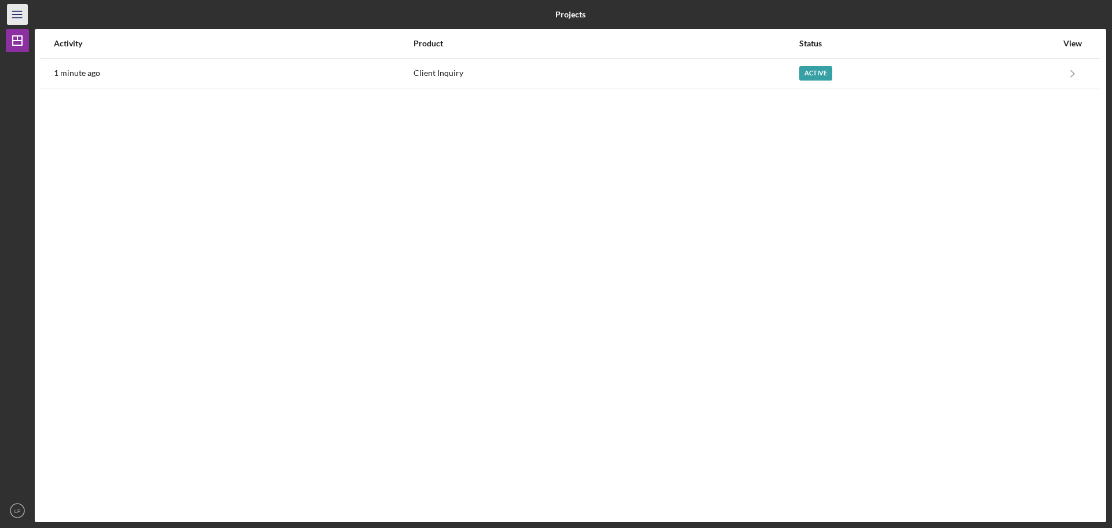
click at [19, 15] on icon "Icon/Menu" at bounding box center [18, 15] width 26 height 26
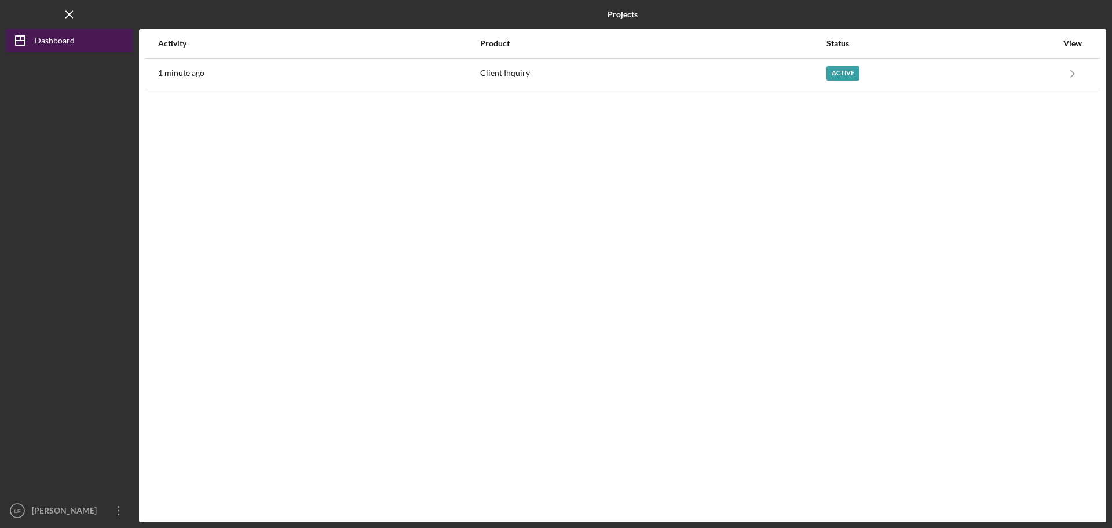
click at [25, 40] on polygon "button" at bounding box center [20, 40] width 9 height 9
click at [76, 12] on icon "Icon/Menu Close" at bounding box center [70, 15] width 26 height 26
